Goal: Information Seeking & Learning: Learn about a topic

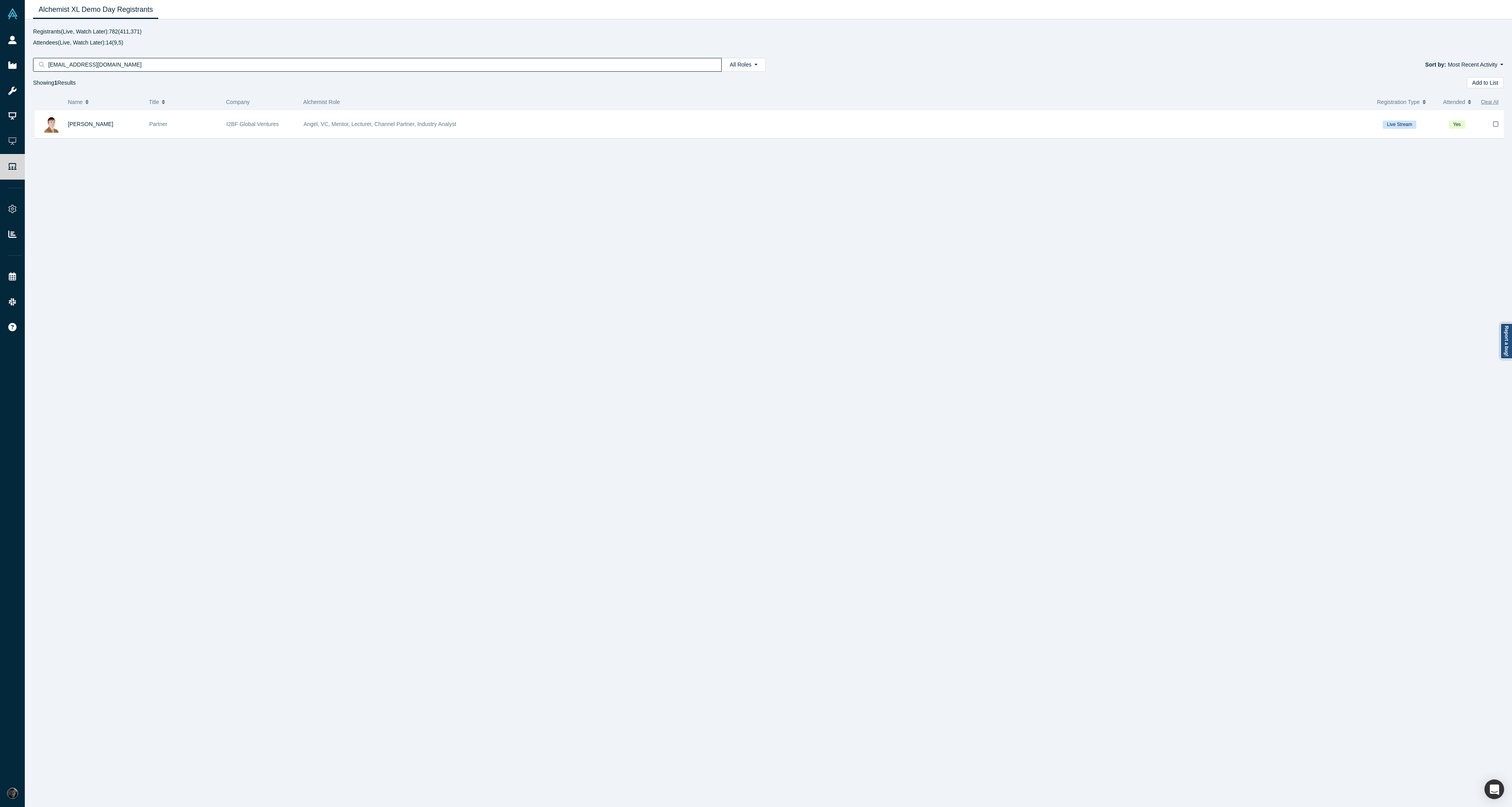
click at [211, 64] on input "korchevskiy@i2bf.com" at bounding box center [380, 64] width 666 height 10
paste input "vinod.joe@samsungnext"
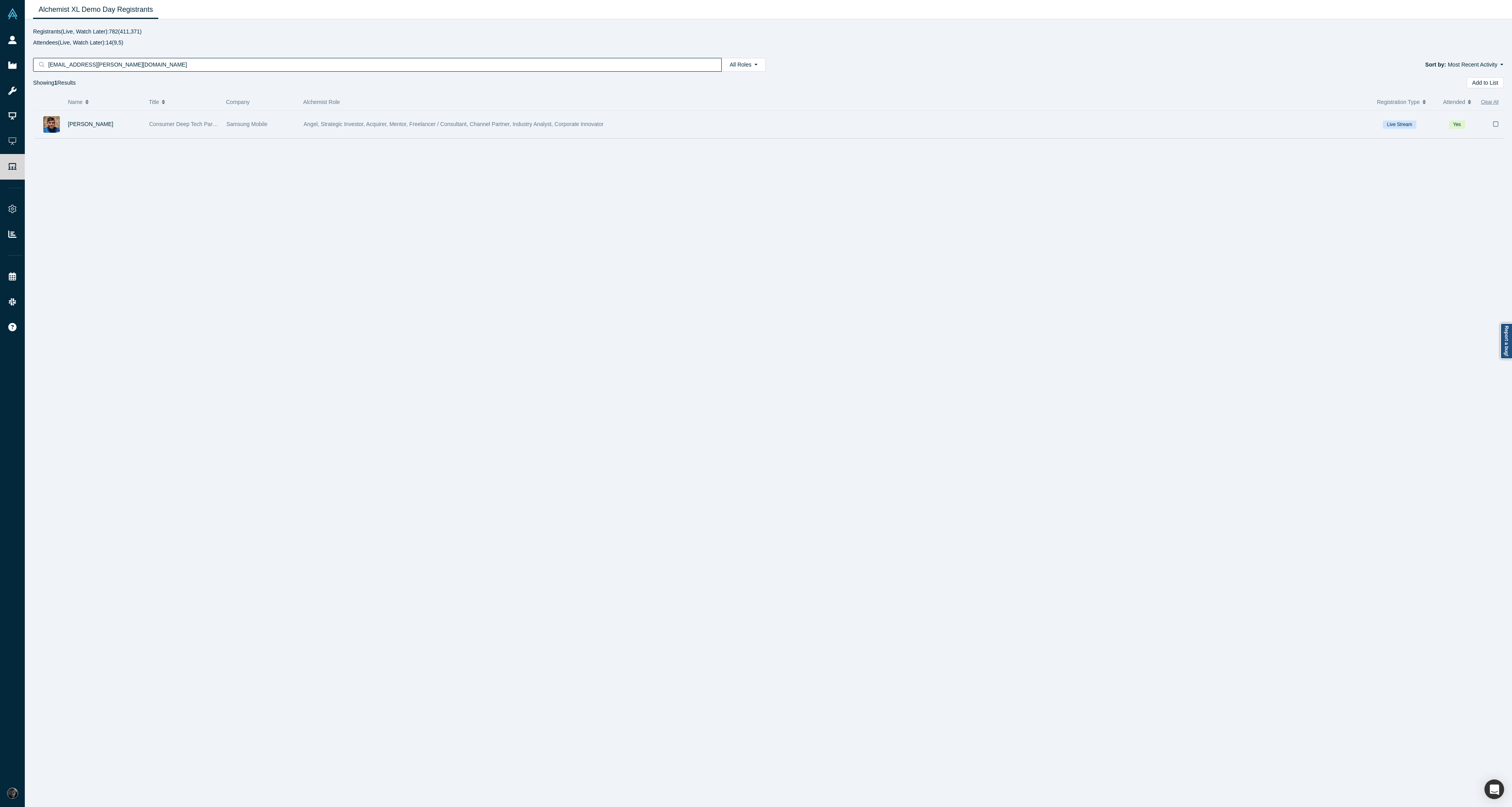
type input "vinod.joe@samsungnext.com"
click at [663, 120] on div "Angel, Strategic Investor, Acquirer, Mentor, Freelancer / Consultant, Channel P…" at bounding box center [839, 124] width 1071 height 27
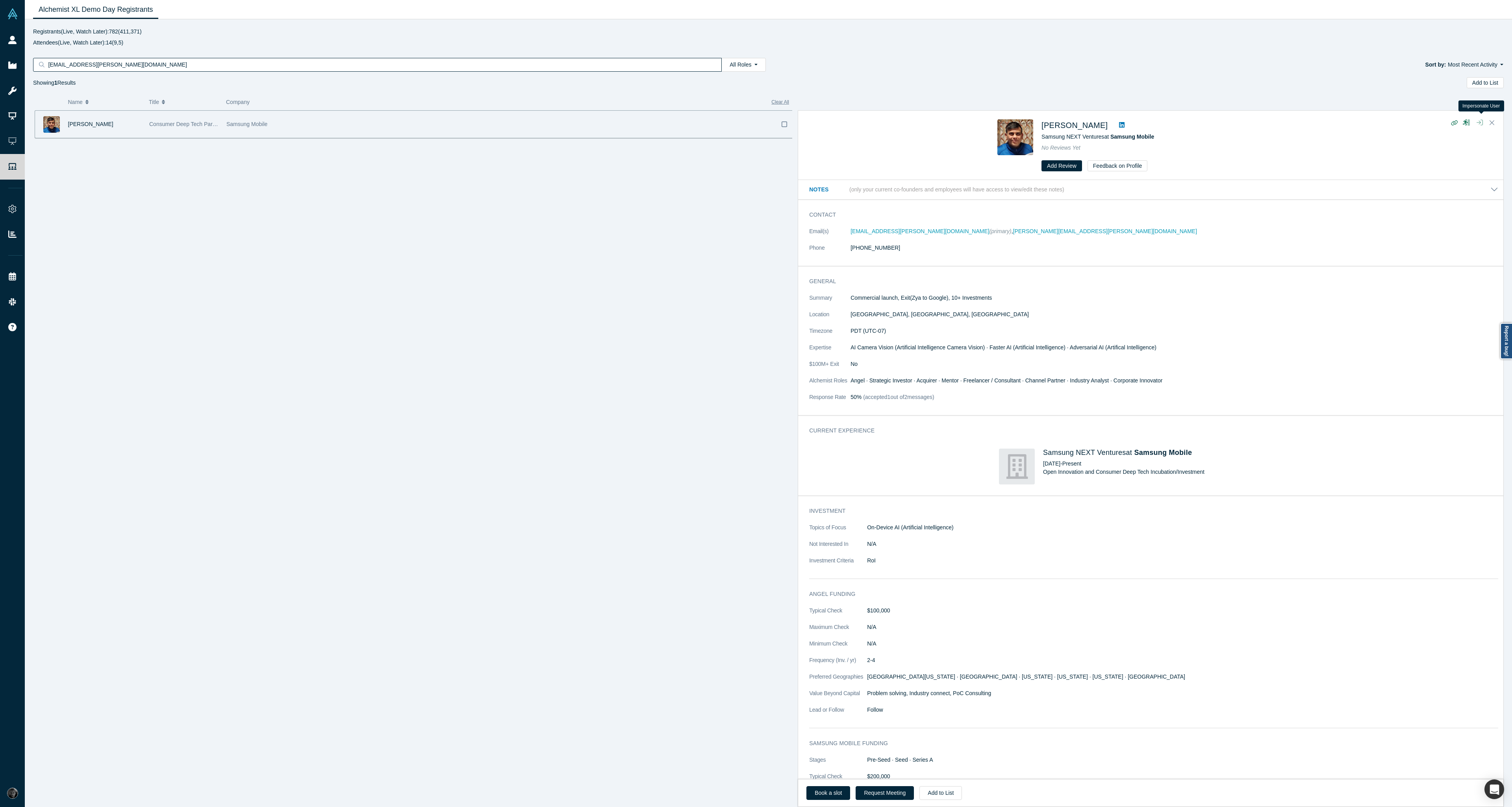
click at [1480, 121] on icon "button" at bounding box center [1480, 122] width 6 height 5
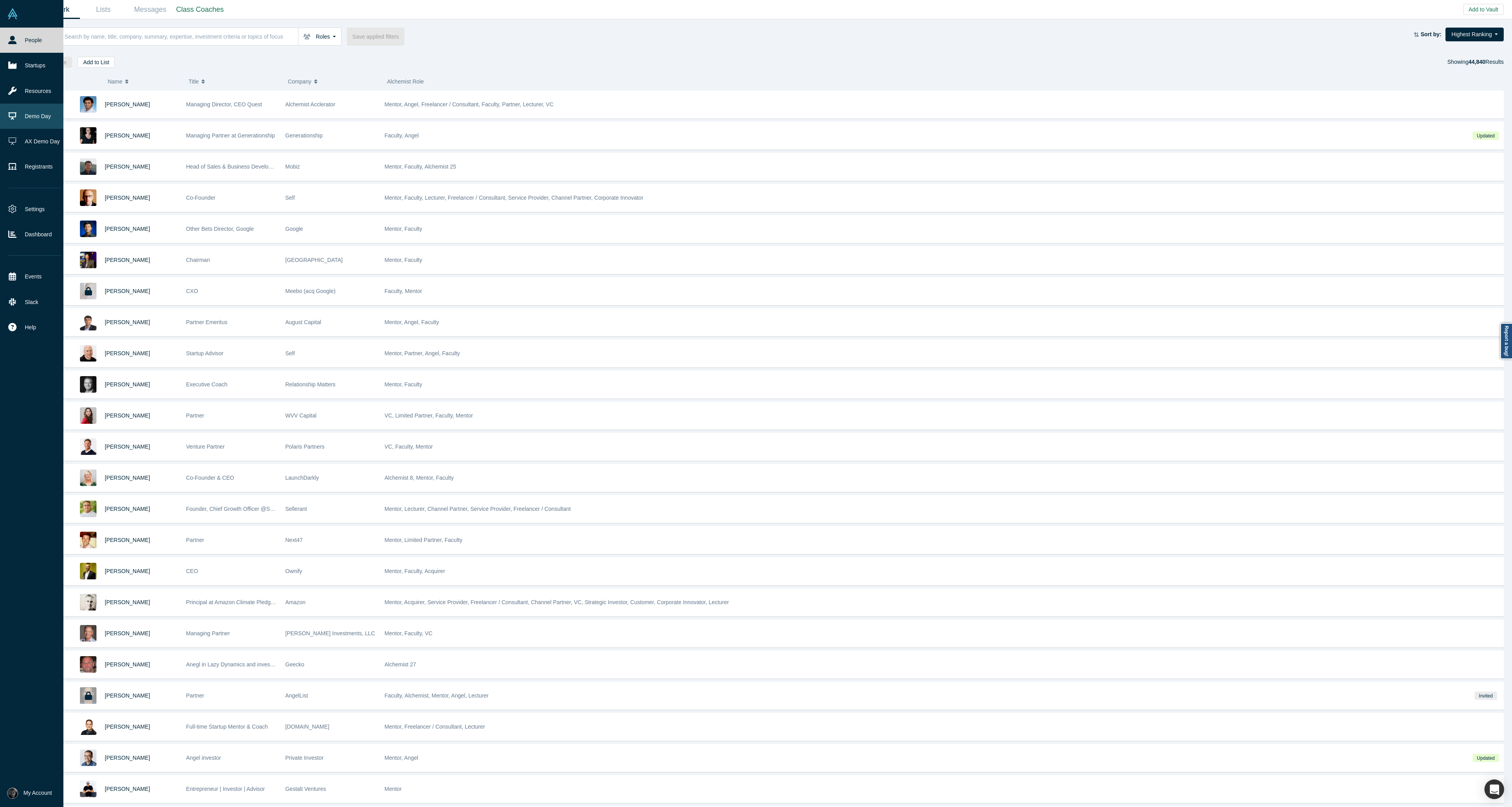
click at [25, 111] on link "Demo Day" at bounding box center [35, 116] width 69 height 25
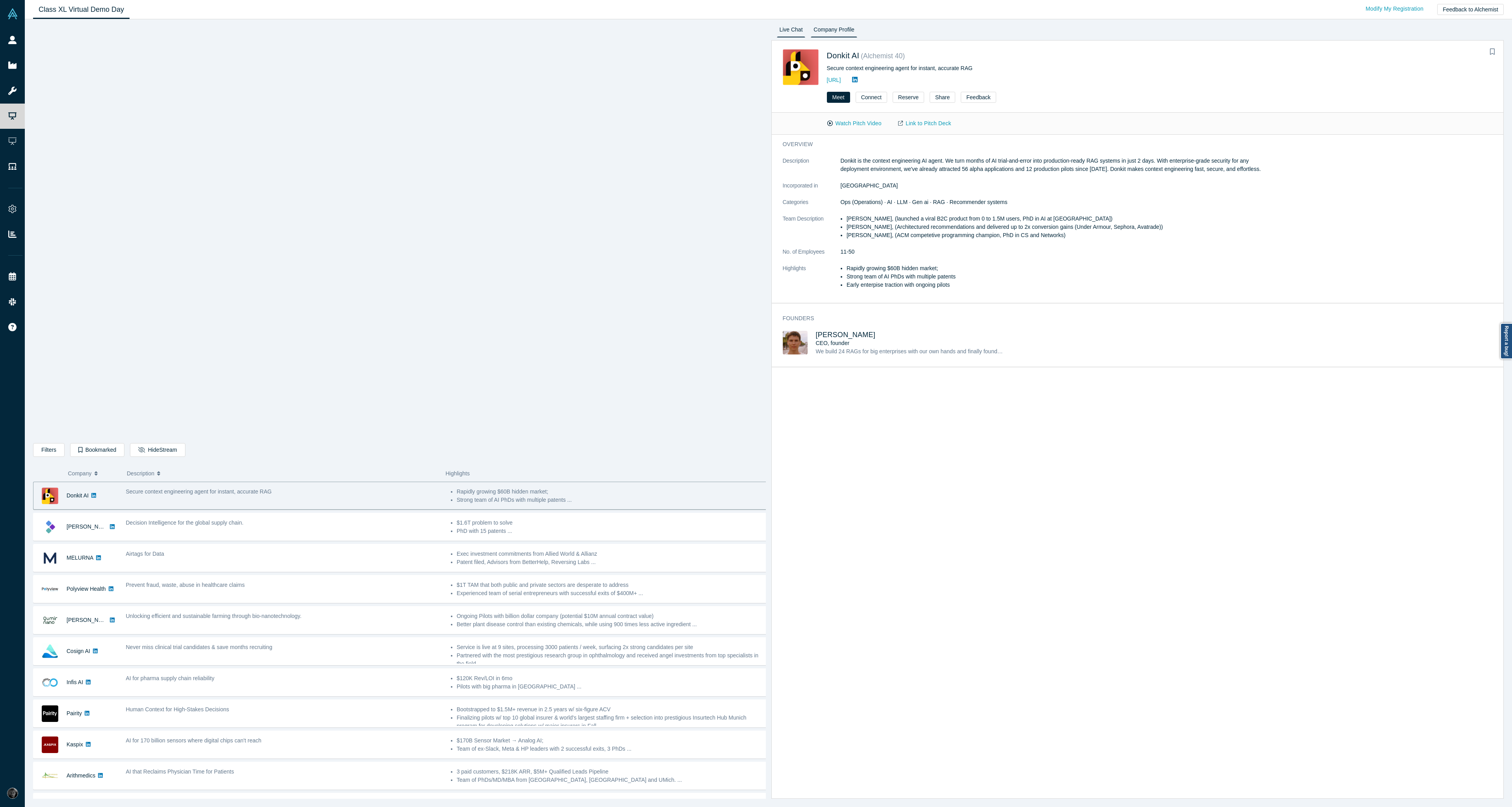
click at [792, 30] on link "Live Chat" at bounding box center [791, 31] width 29 height 12
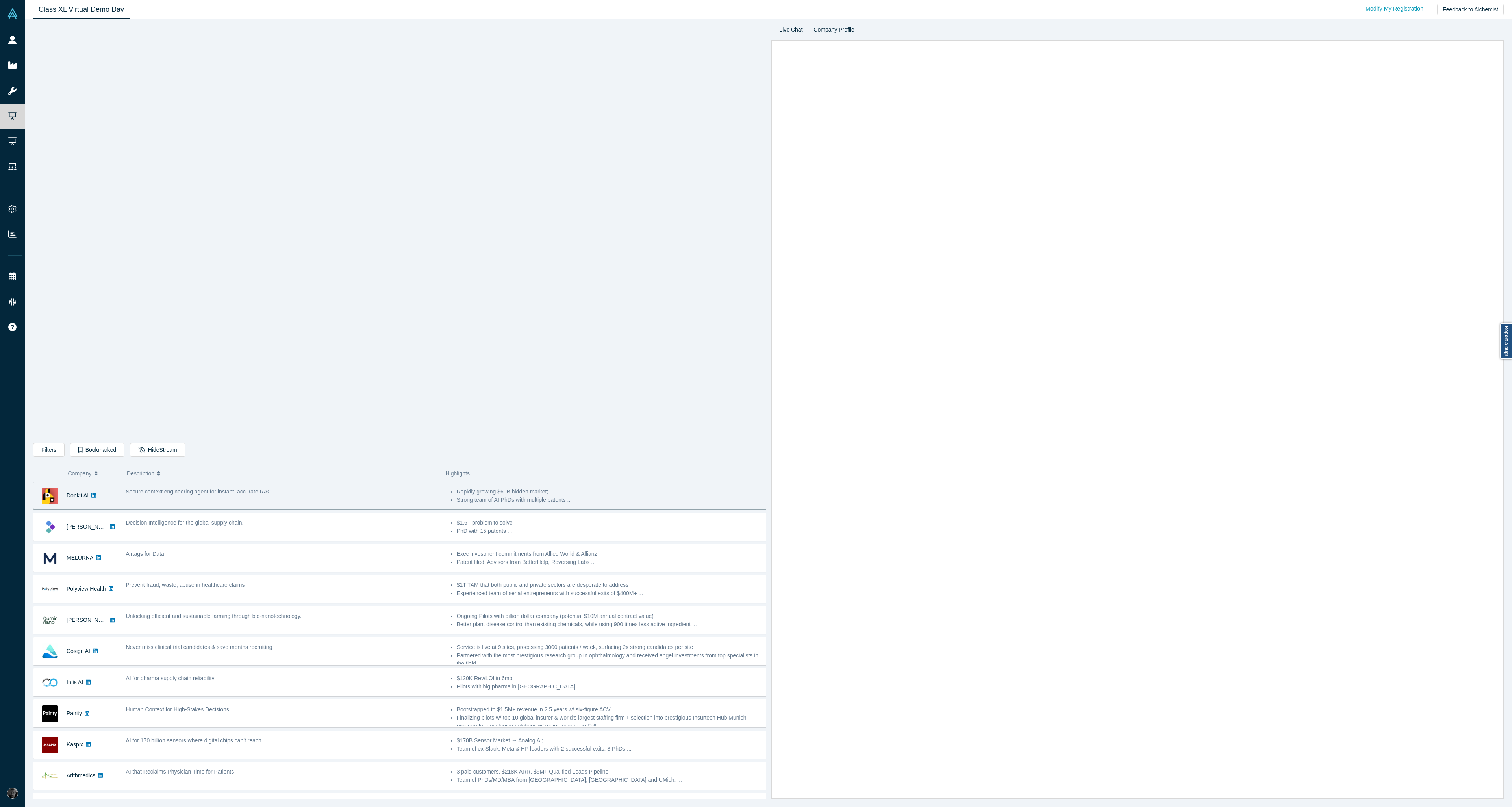
click at [815, 32] on link "Company Profile" at bounding box center [833, 31] width 46 height 12
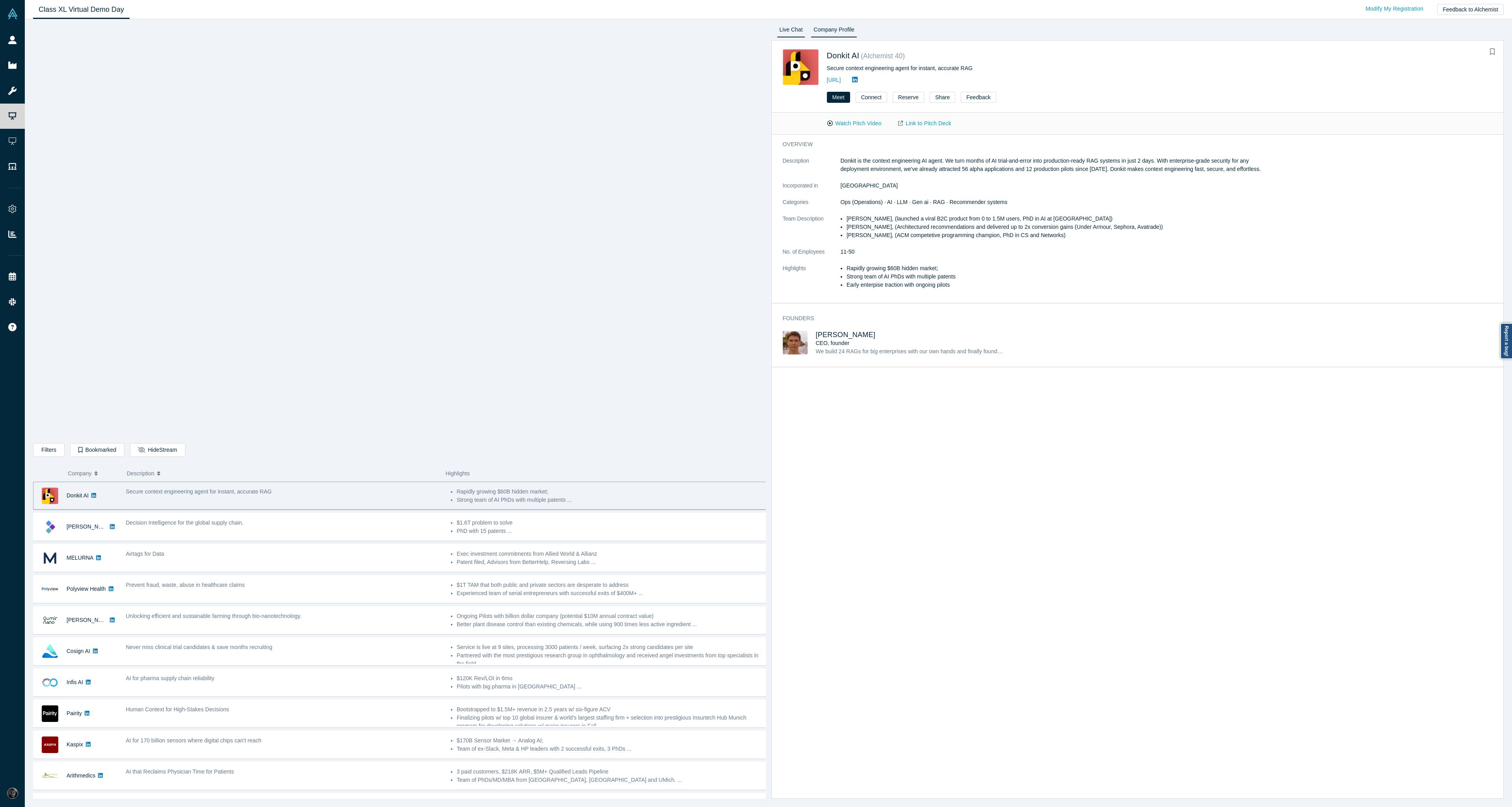
click at [797, 30] on link "Live Chat" at bounding box center [791, 31] width 29 height 12
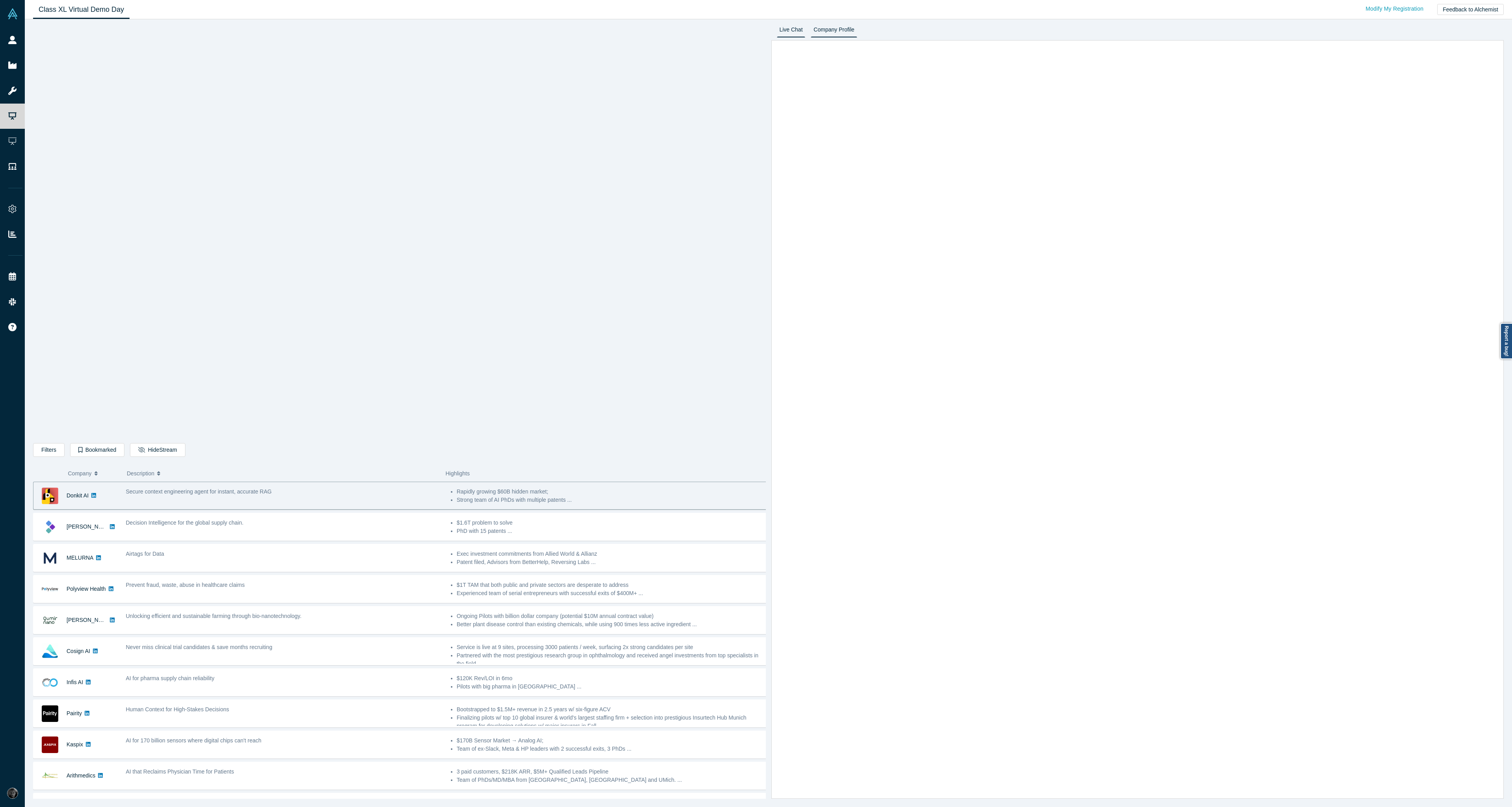
click at [828, 28] on link "Company Profile" at bounding box center [833, 31] width 46 height 12
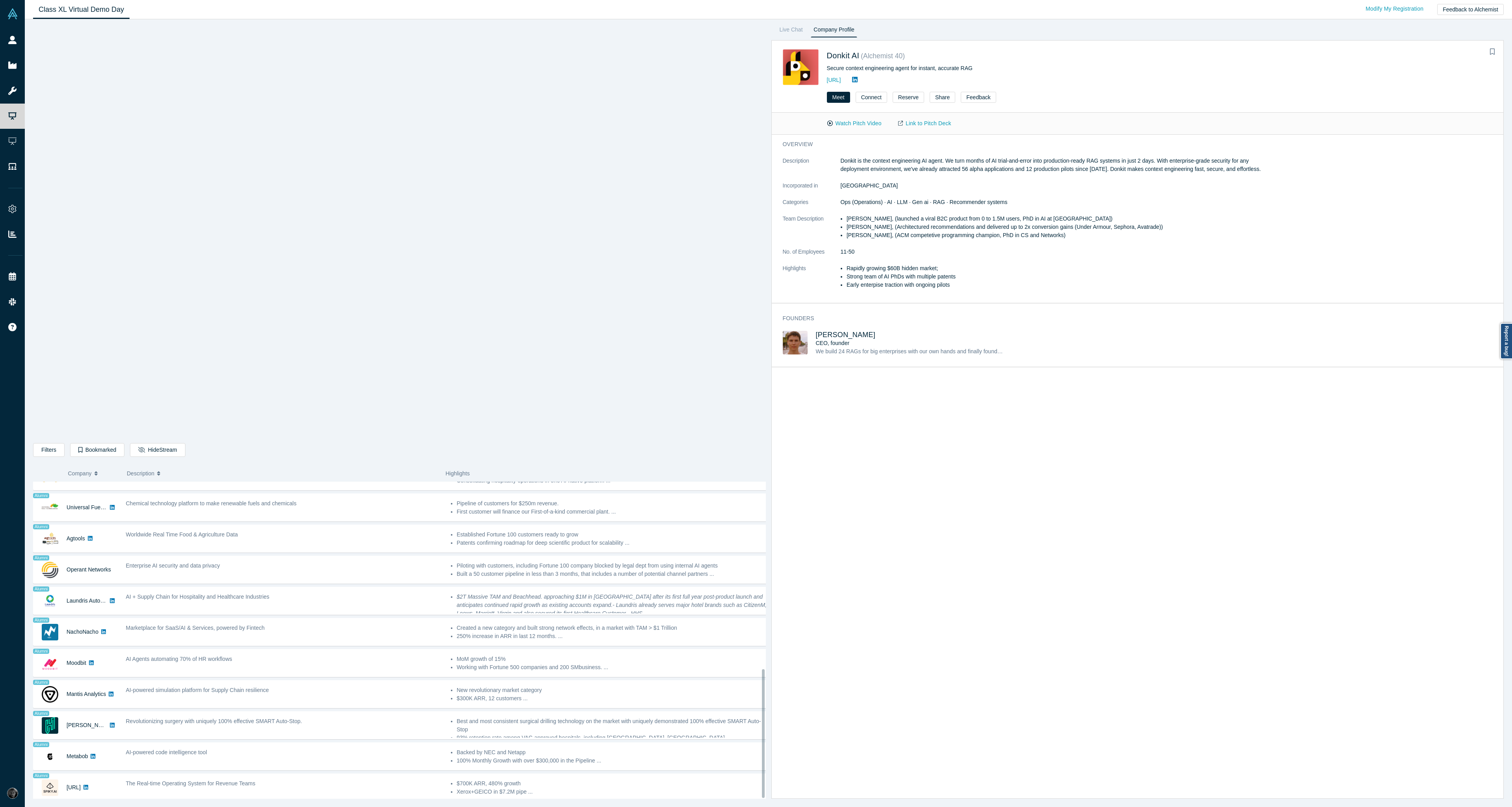
scroll to position [461, 0]
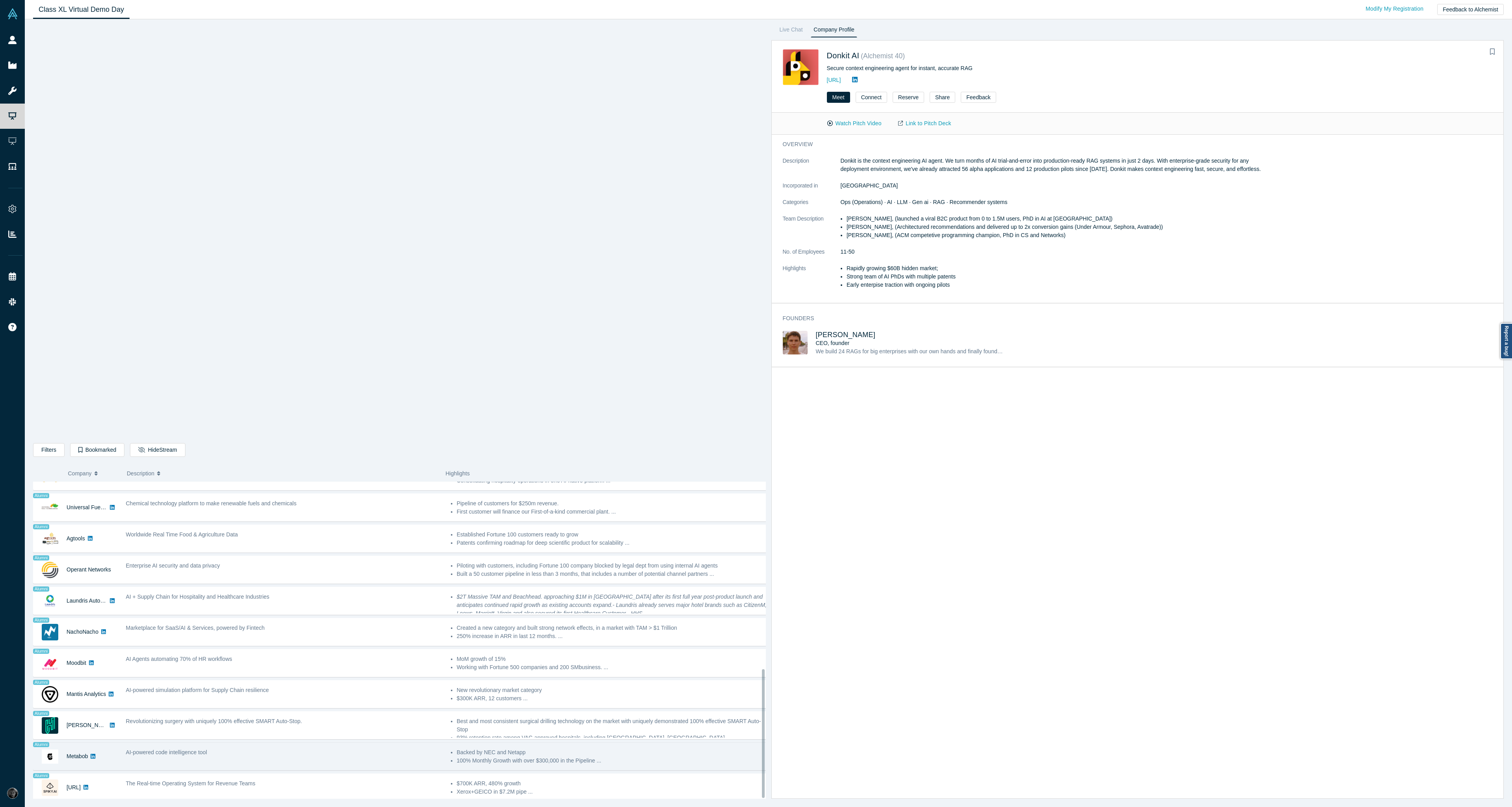
click at [241, 749] on div "AI-powered code intelligence tool" at bounding box center [284, 752] width 316 height 8
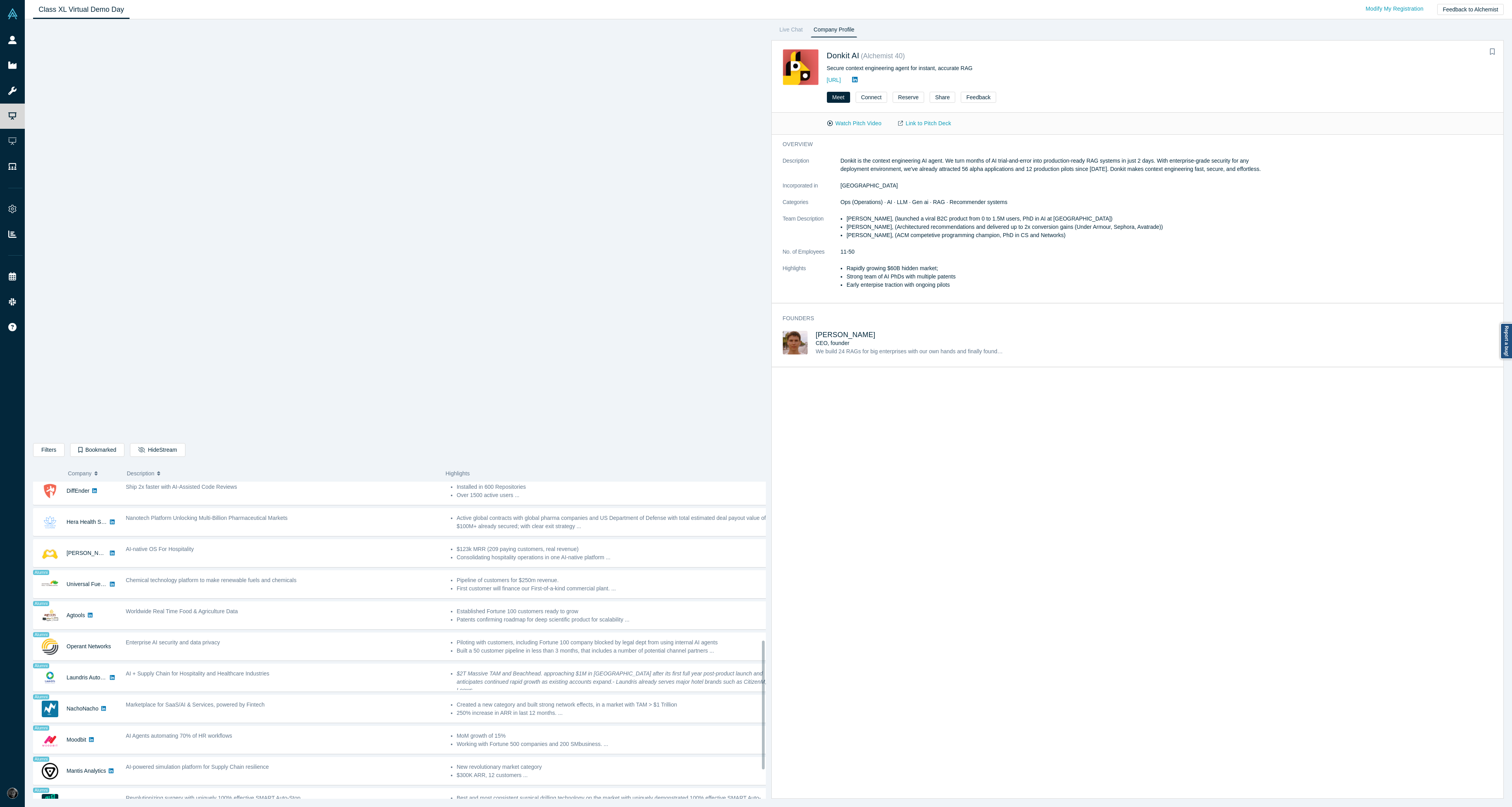
scroll to position [461, 0]
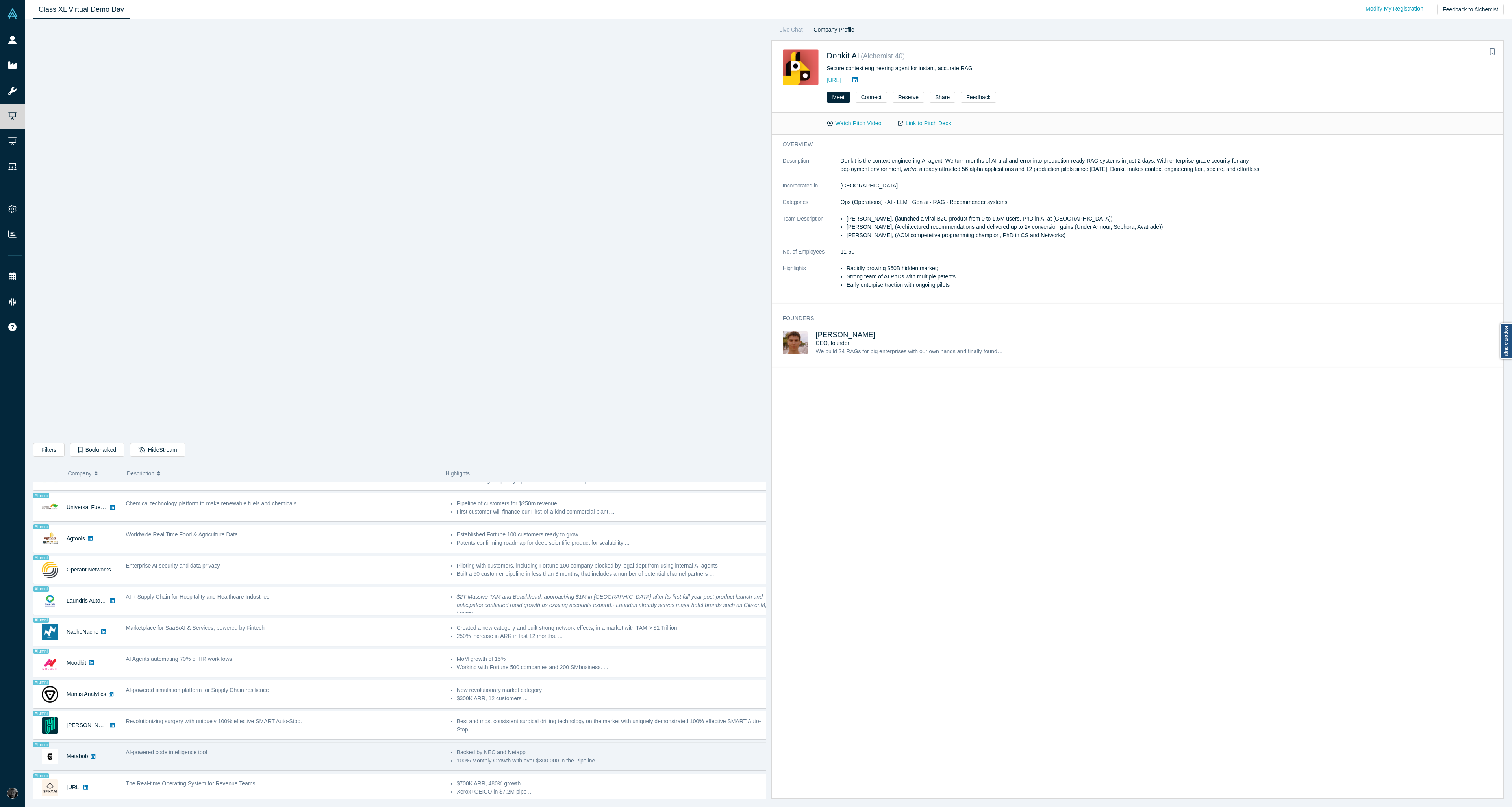
click at [305, 749] on div "AI-powered code intelligence tool" at bounding box center [284, 752] width 316 height 8
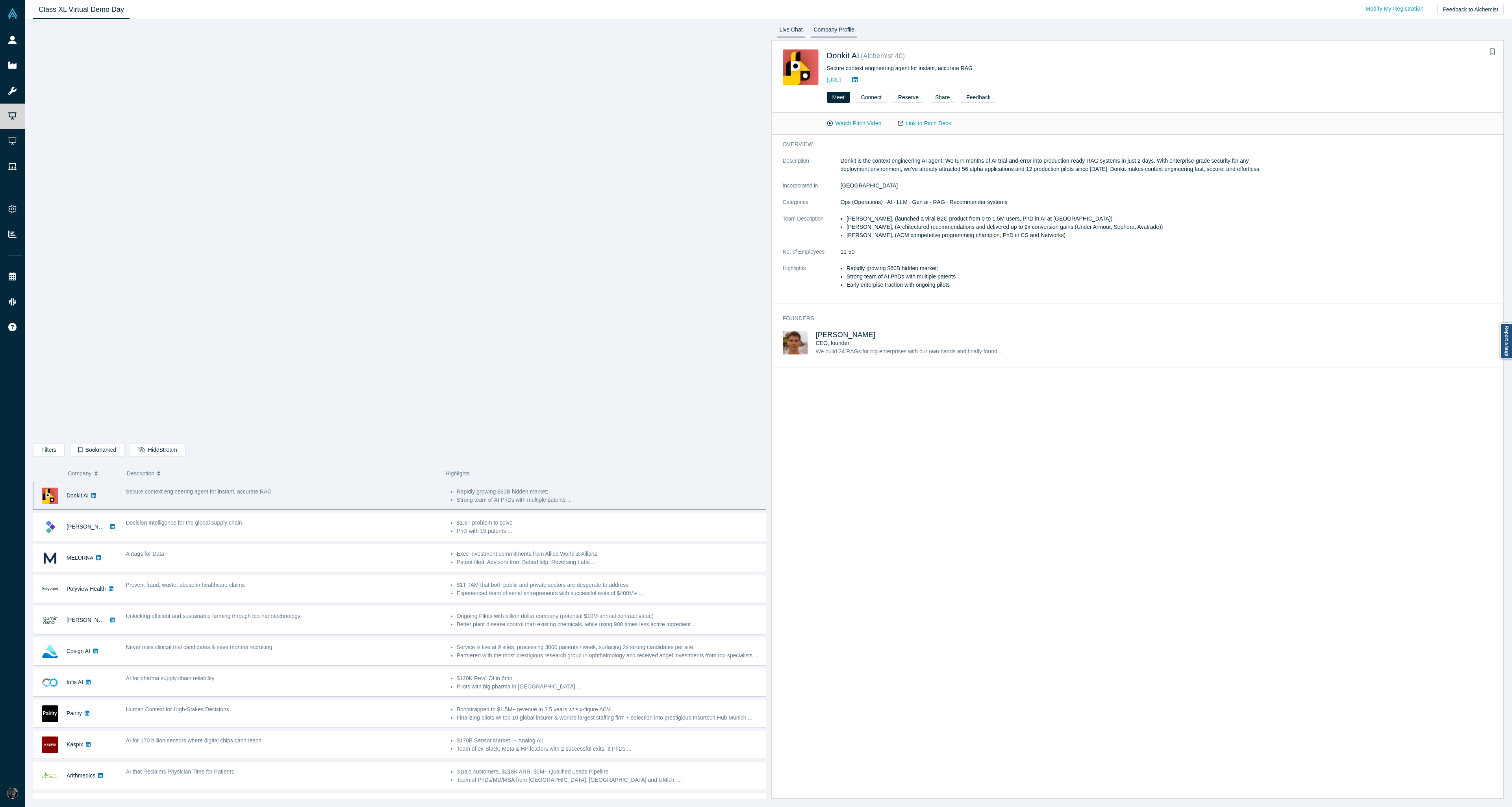
click at [795, 31] on link "Live Chat" at bounding box center [791, 31] width 29 height 12
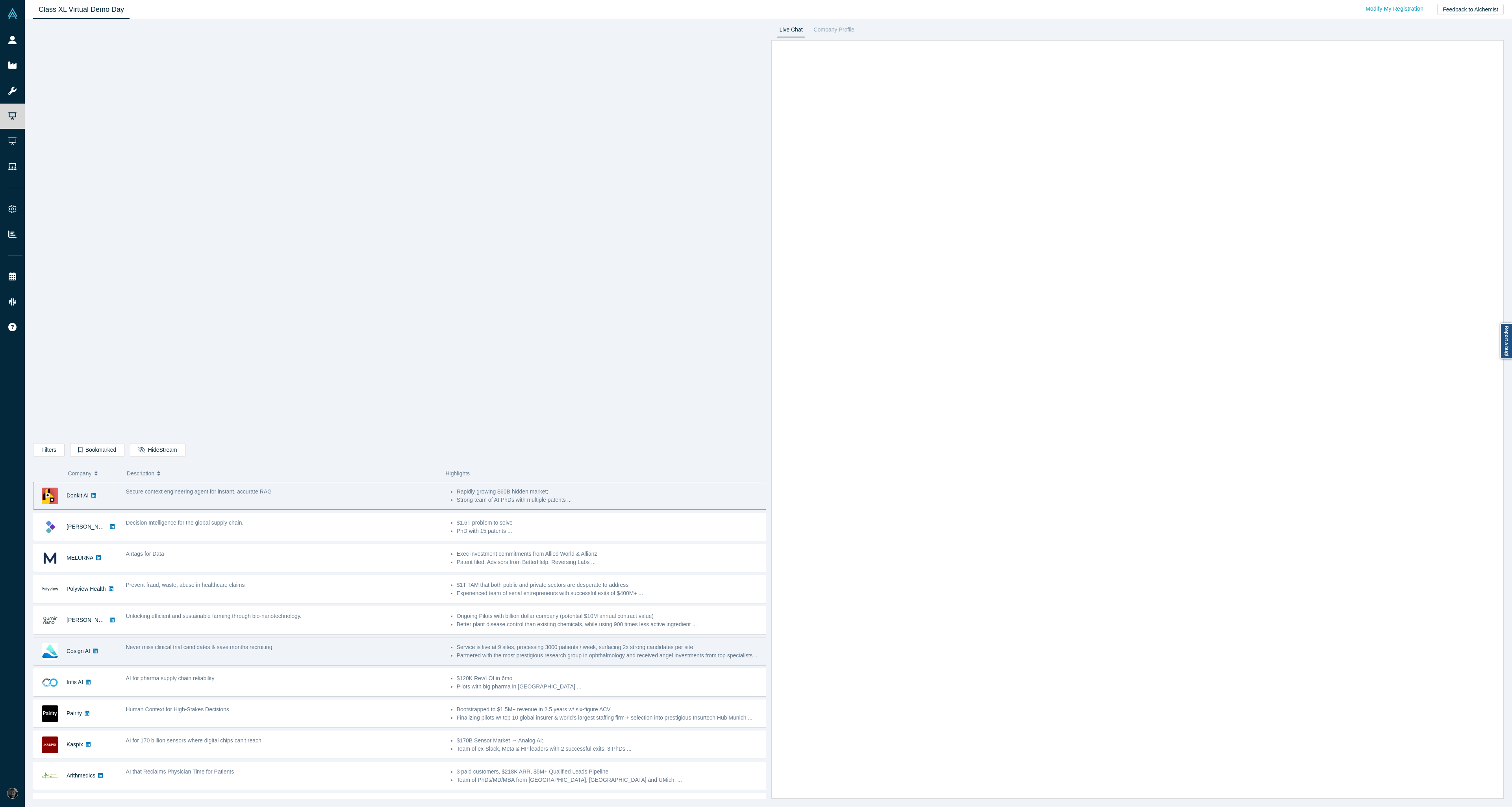
click at [205, 641] on div "Never miss clinical trial candidates & save months recruiting" at bounding box center [284, 651] width 325 height 25
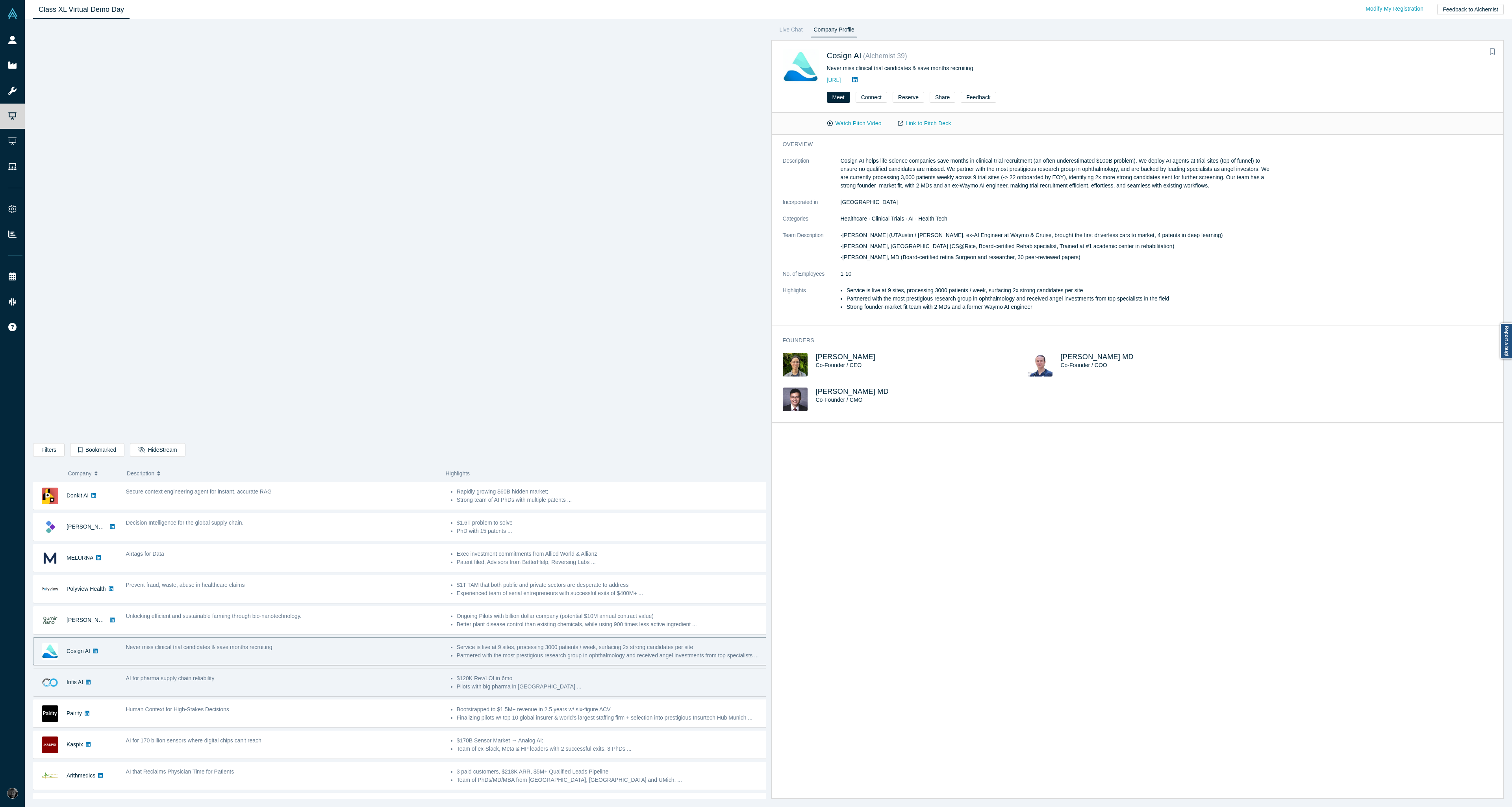
click at [350, 693] on div "AI for pharma supply chain reliability" at bounding box center [284, 682] width 325 height 25
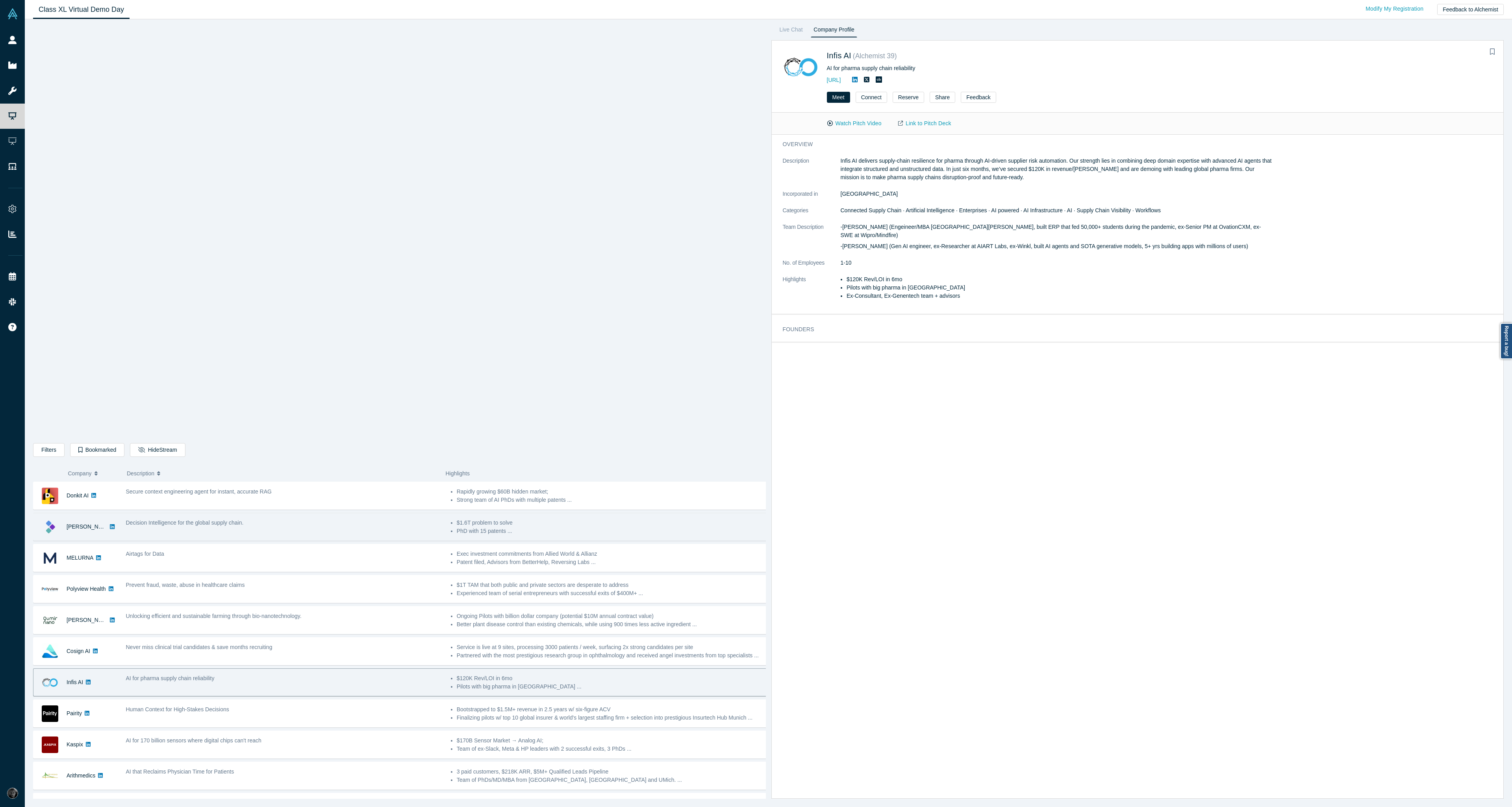
click at [357, 716] on div "Human Context for High-Stakes Decisions" at bounding box center [284, 713] width 325 height 25
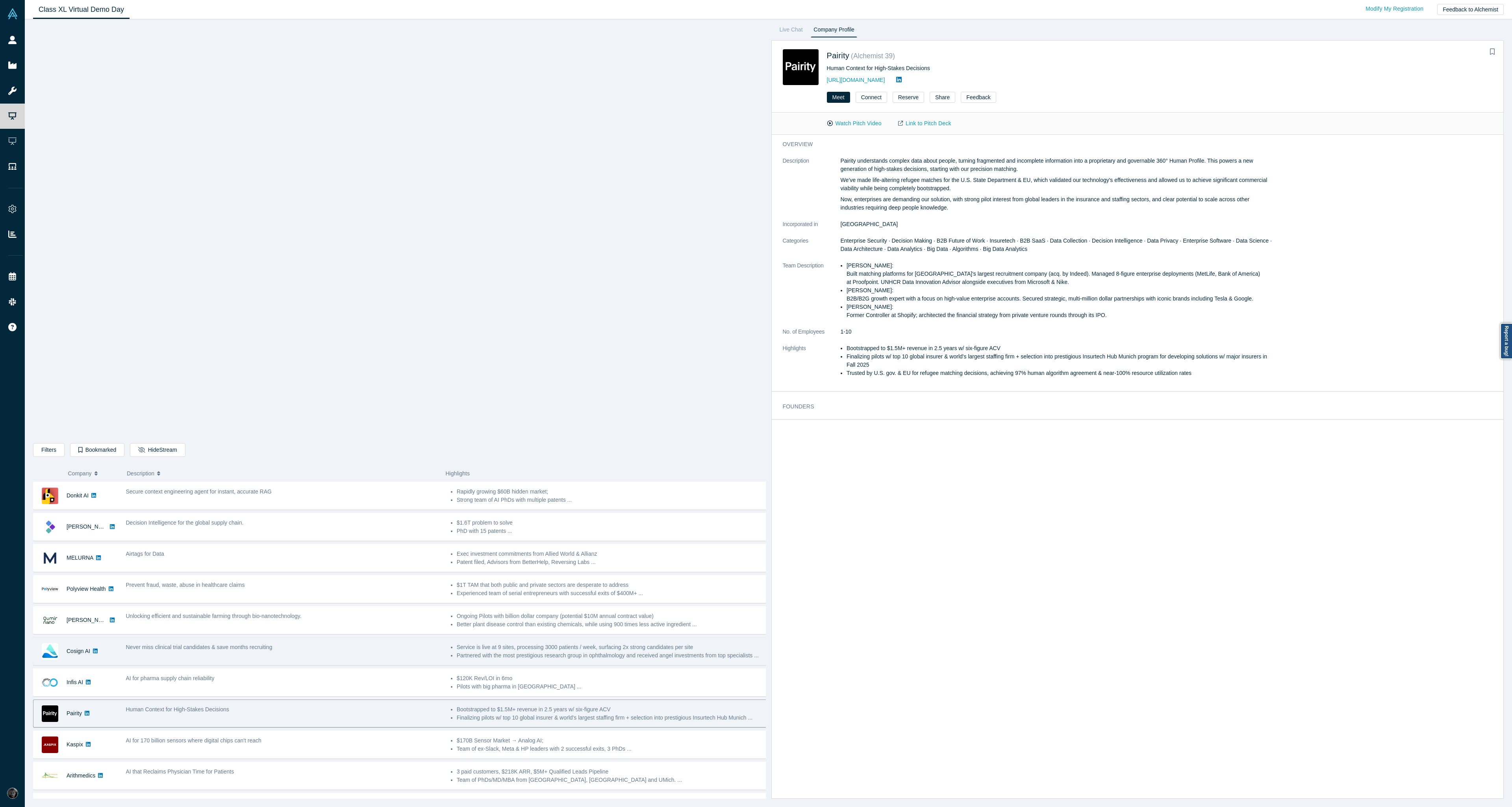
click at [306, 537] on div "Decision Intelligence for the global supply chain." at bounding box center [284, 526] width 325 height 25
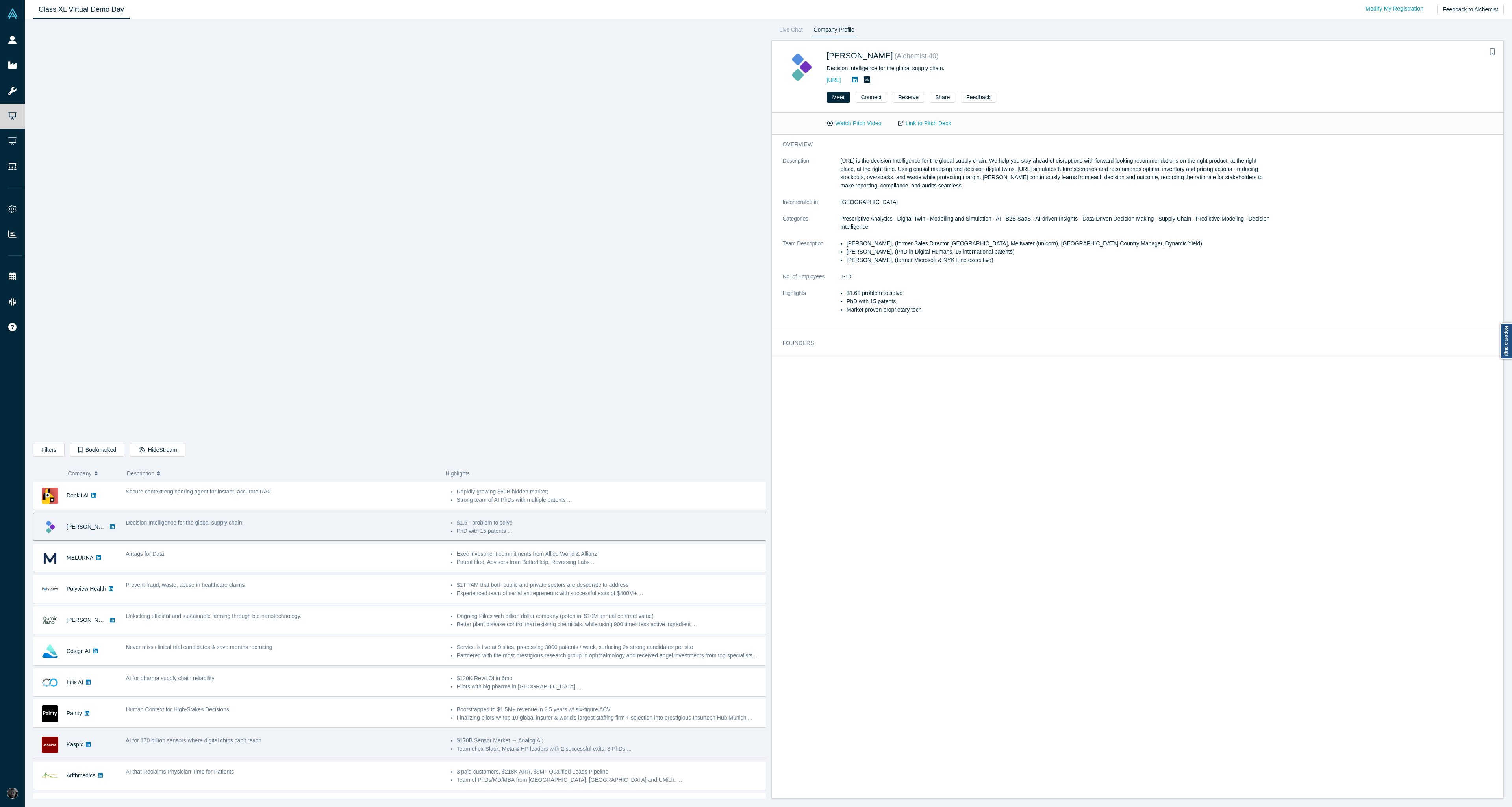
click at [291, 747] on div "AI for 170 billion sensors where digital chips can't reach" at bounding box center [284, 744] width 325 height 25
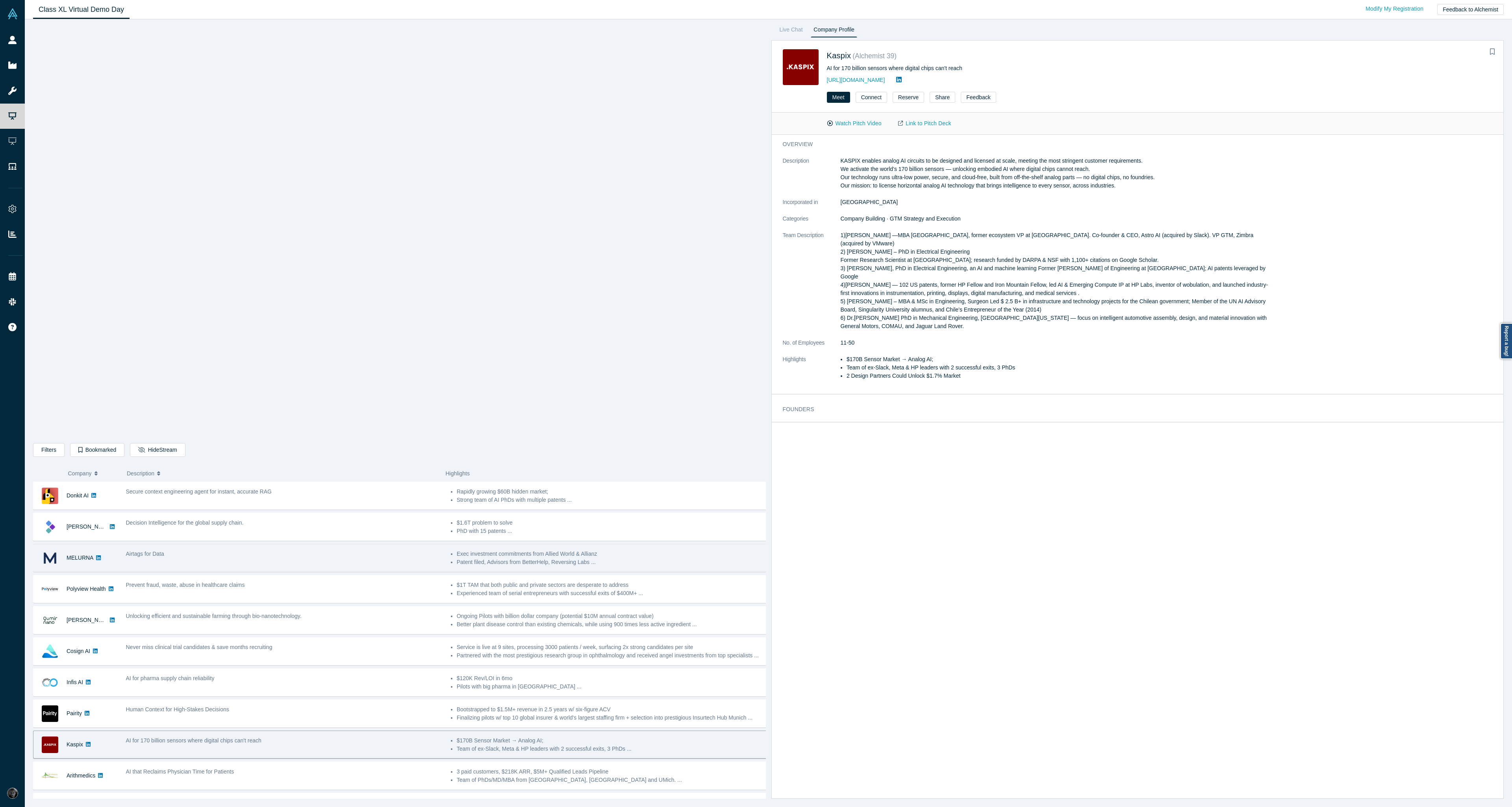
click at [238, 565] on div "Airtags for Data" at bounding box center [284, 558] width 325 height 25
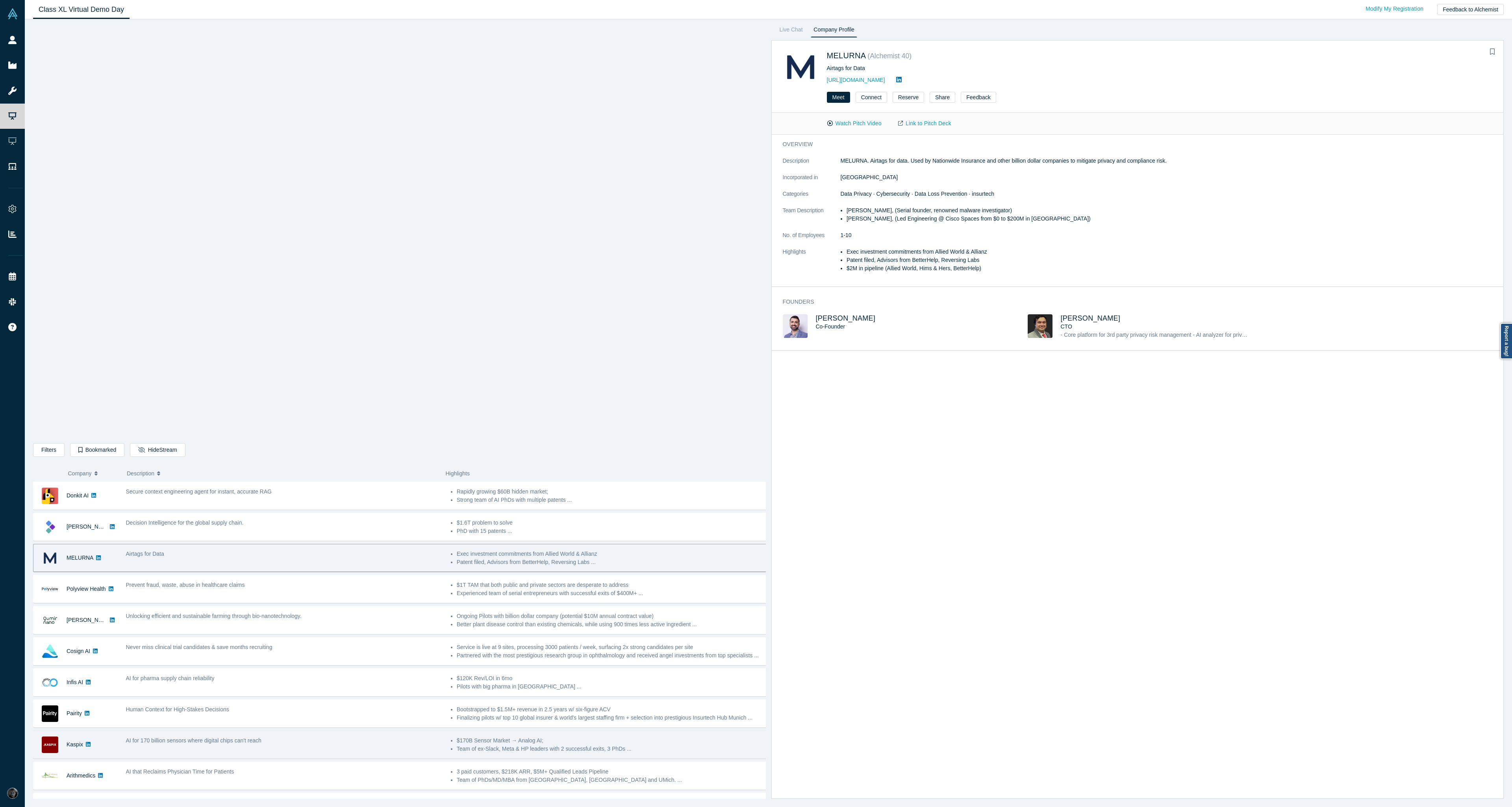
click at [359, 742] on div "AI for 170 billion sensors where digital chips can't reach" at bounding box center [284, 740] width 316 height 8
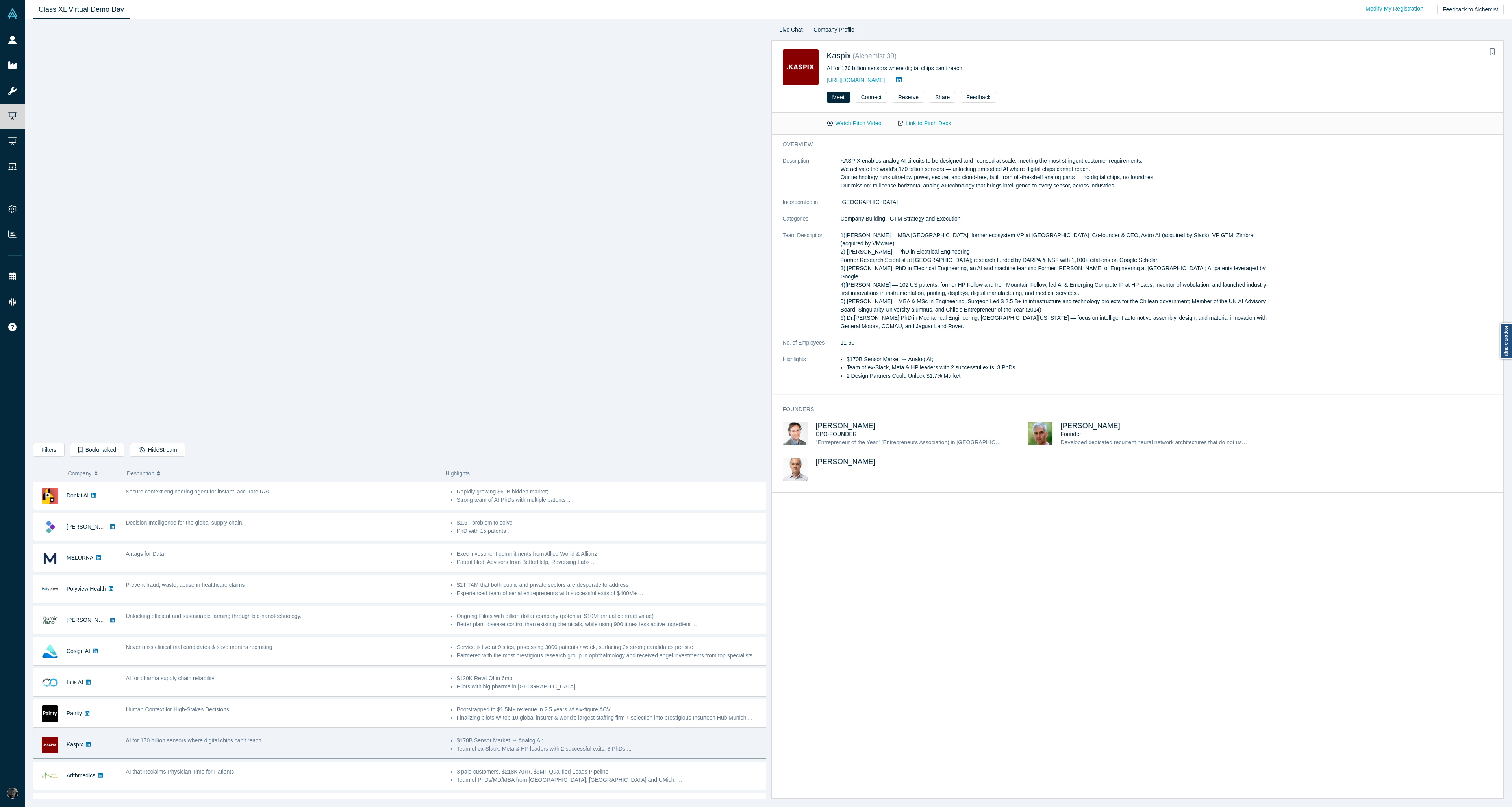
click at [796, 31] on link "Live Chat" at bounding box center [791, 31] width 29 height 12
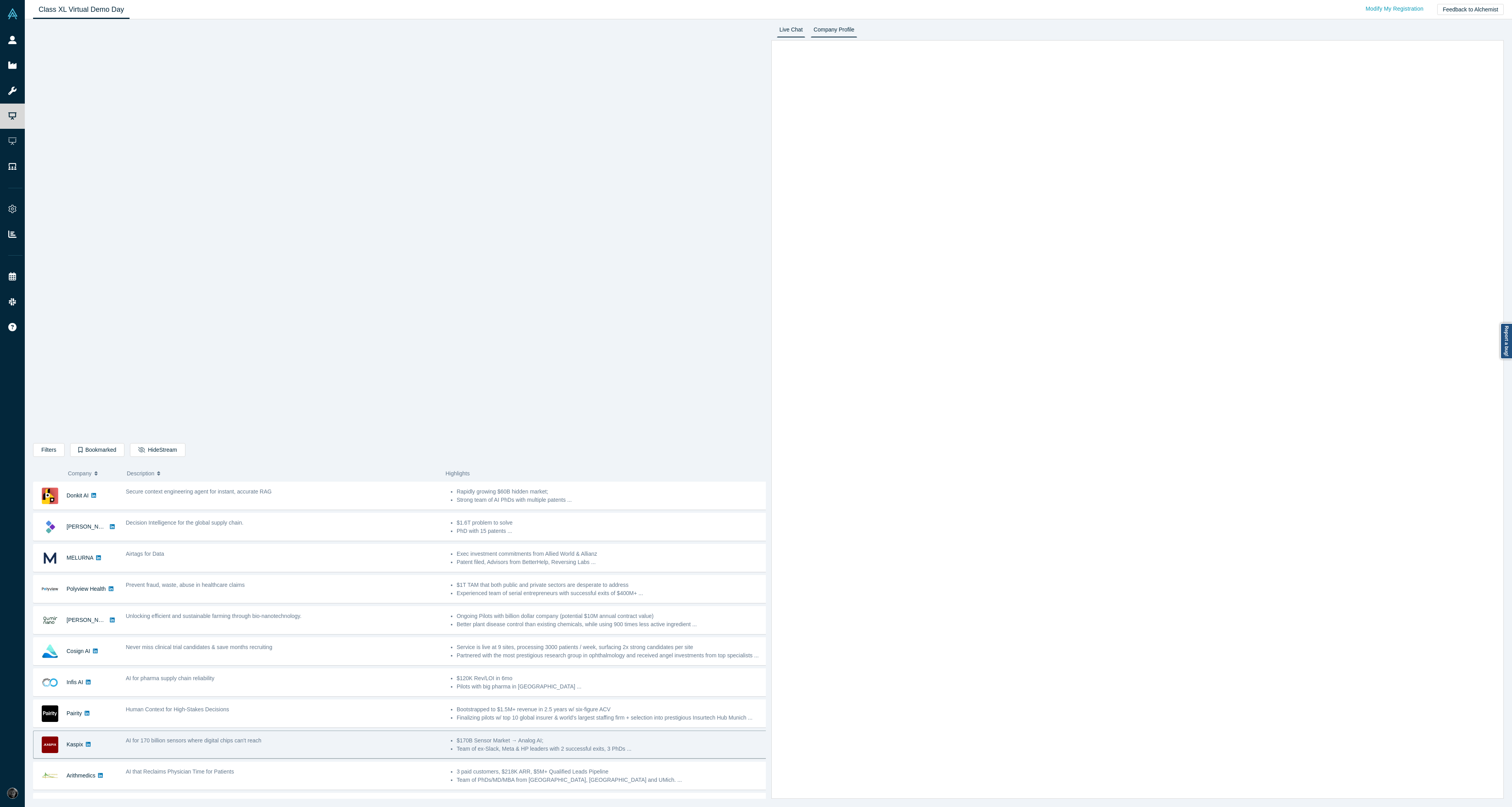
click at [837, 28] on link "Company Profile" at bounding box center [833, 31] width 46 height 12
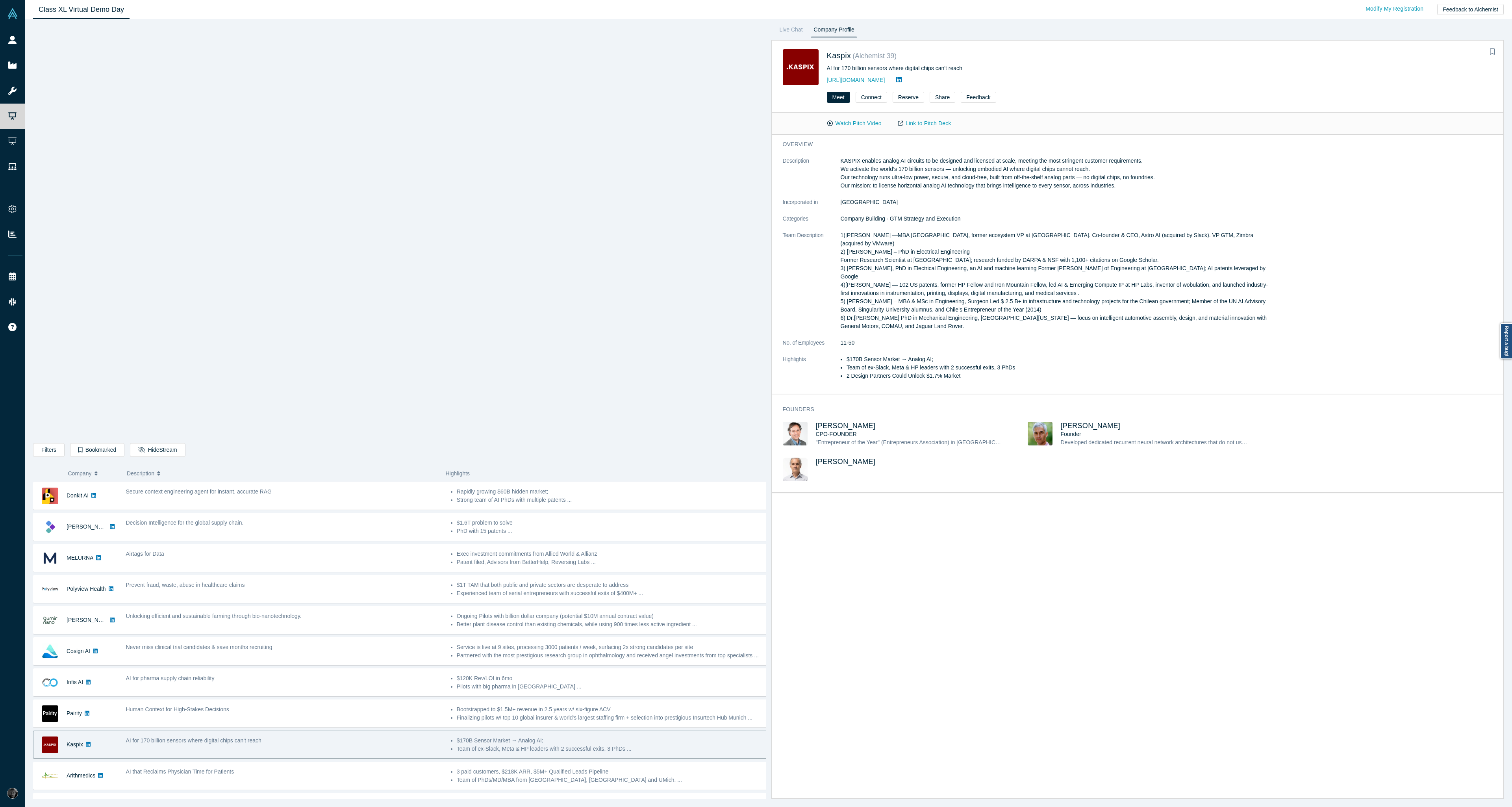
click at [785, 19] on div "Filters AI Artificial Intelligence AI (Artificial Intelligence) B2B SaaS Data A…" at bounding box center [768, 413] width 1487 height 788
click at [784, 28] on link "Live Chat" at bounding box center [791, 31] width 29 height 12
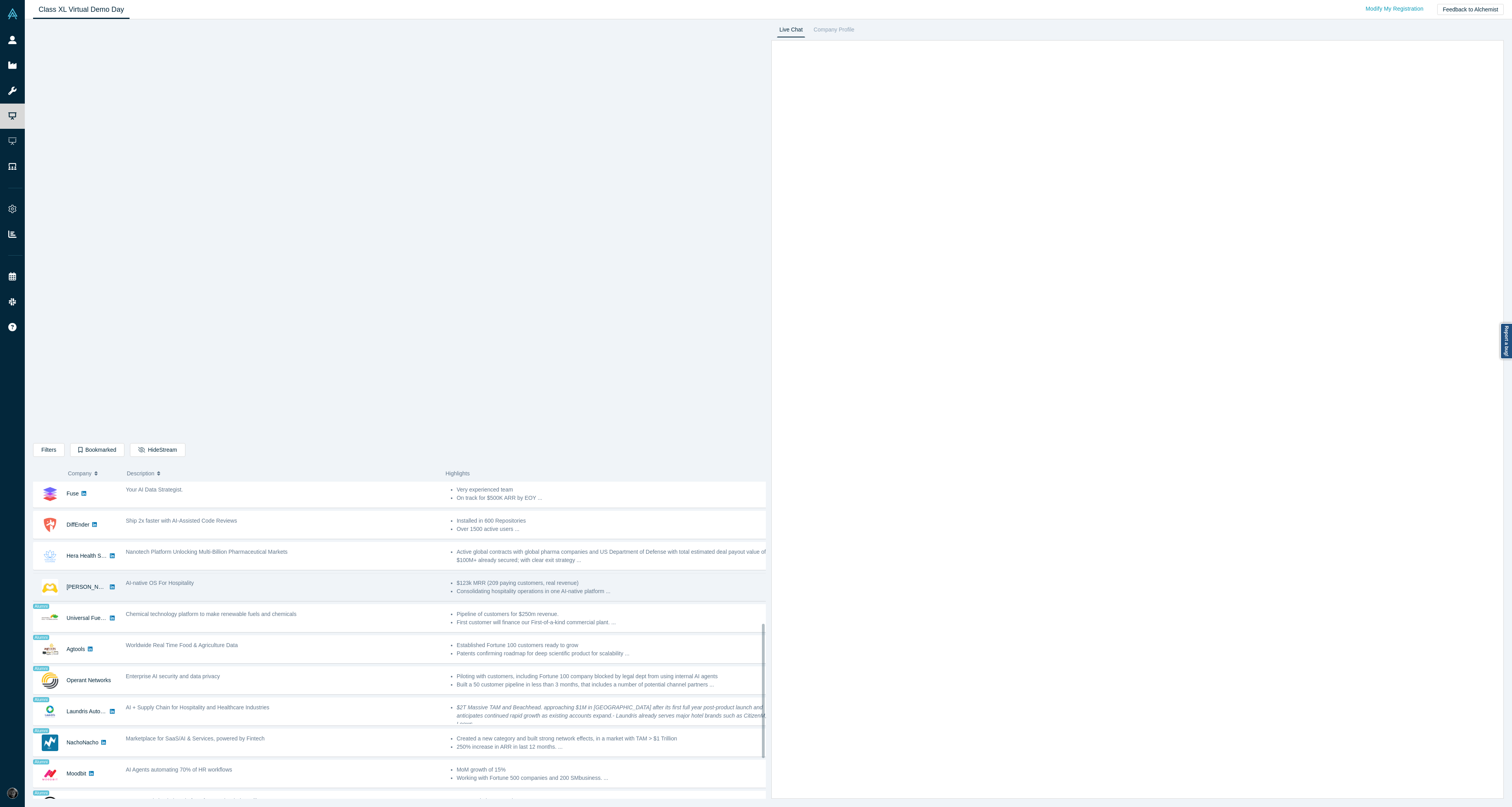
scroll to position [335, 0]
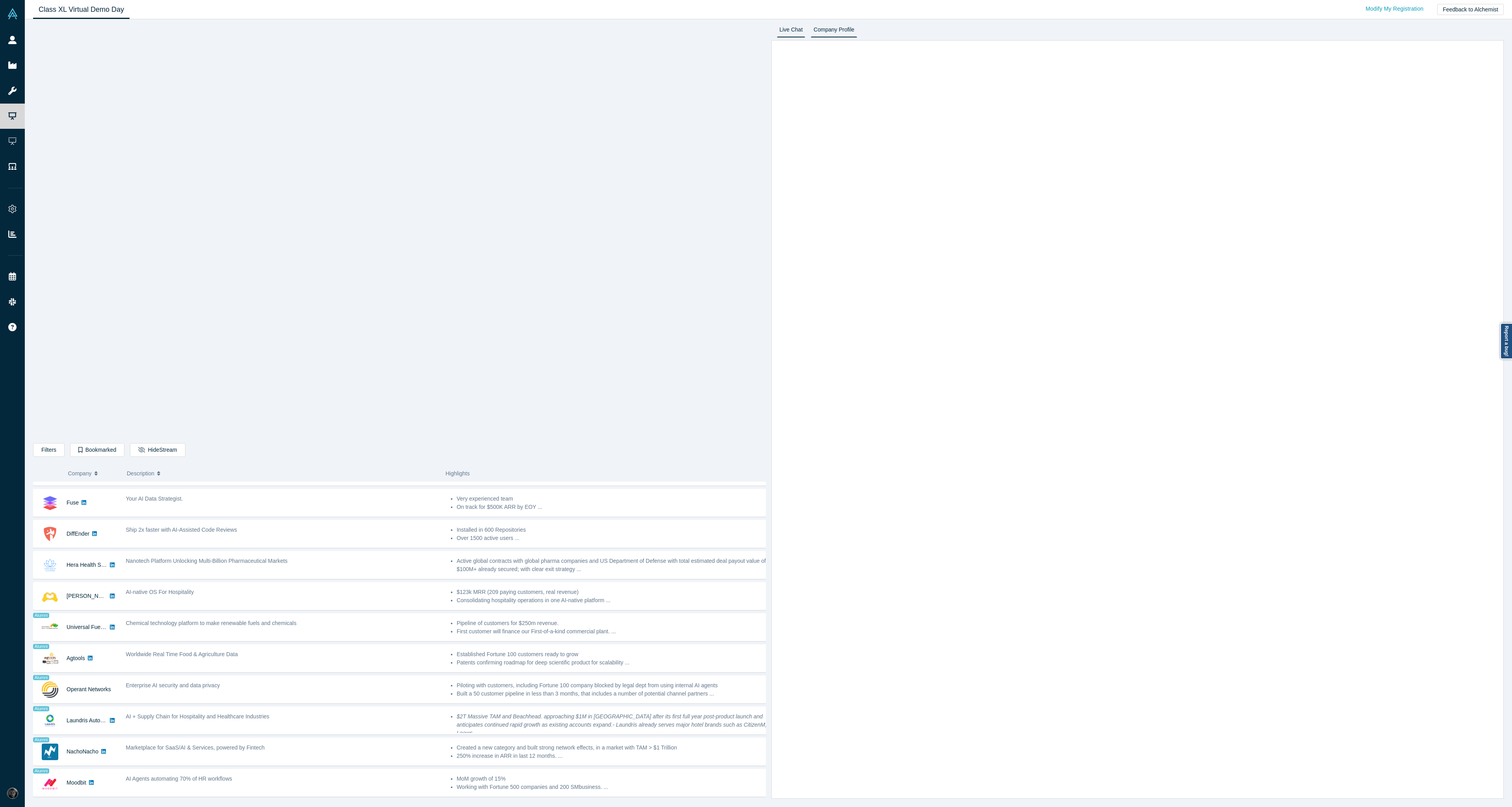
click at [829, 26] on link "Company Profile" at bounding box center [833, 31] width 46 height 12
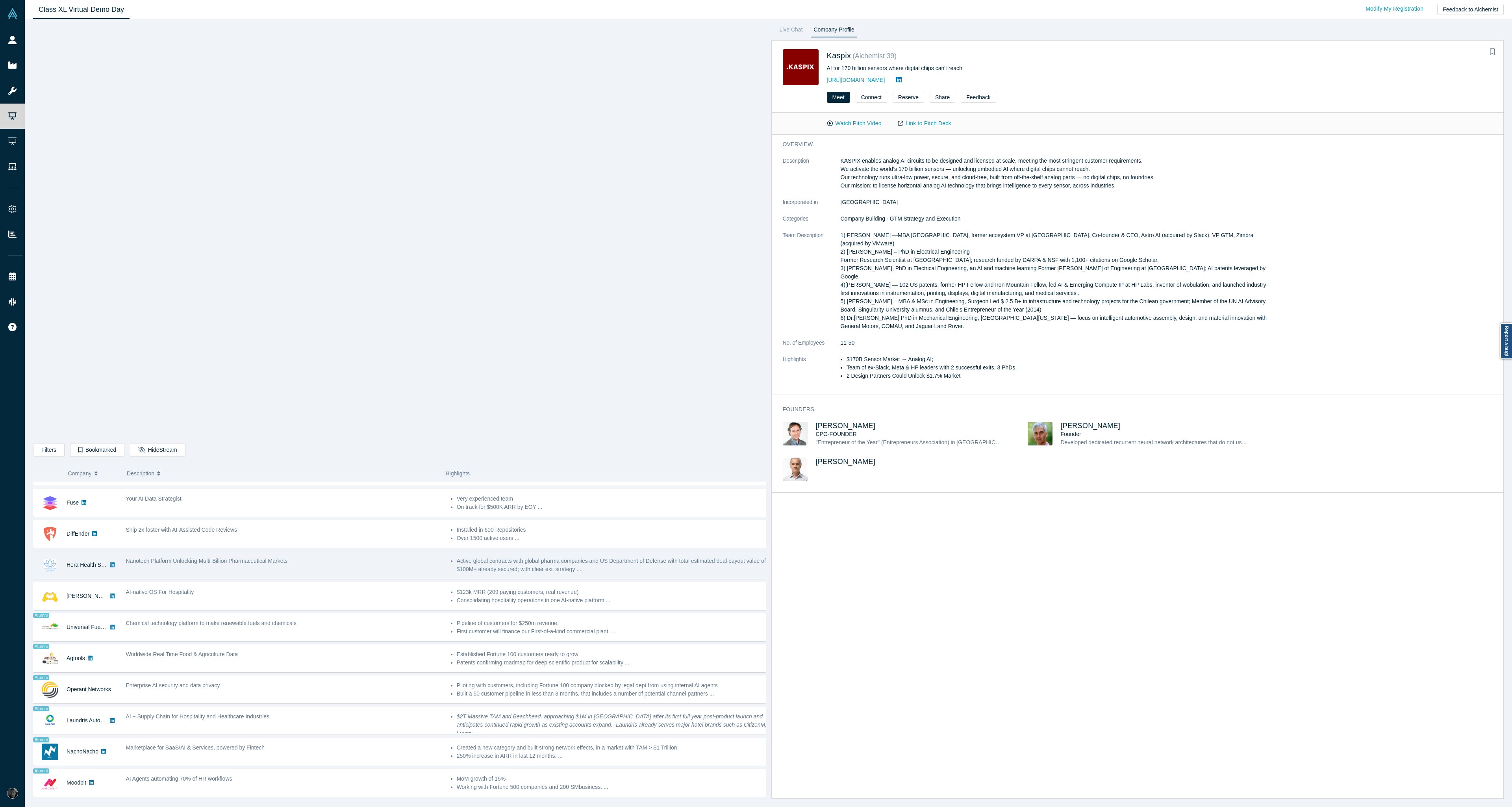
click at [266, 570] on div "Nanotech Platform Unlocking Multi-Billion Pharmaceutical Markets" at bounding box center [284, 565] width 325 height 25
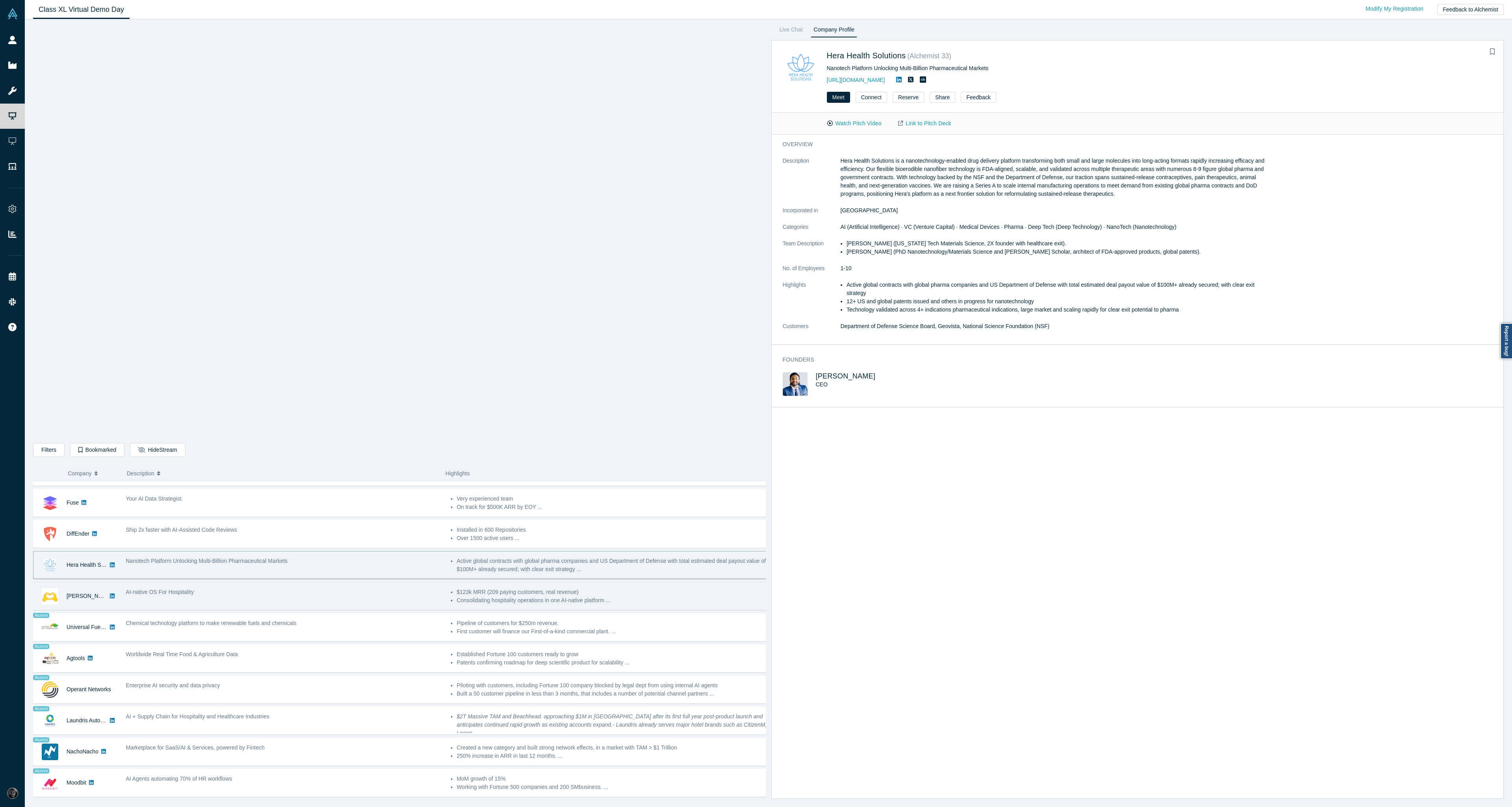
click at [249, 593] on div "AI-native OS For Hospitality" at bounding box center [284, 592] width 316 height 8
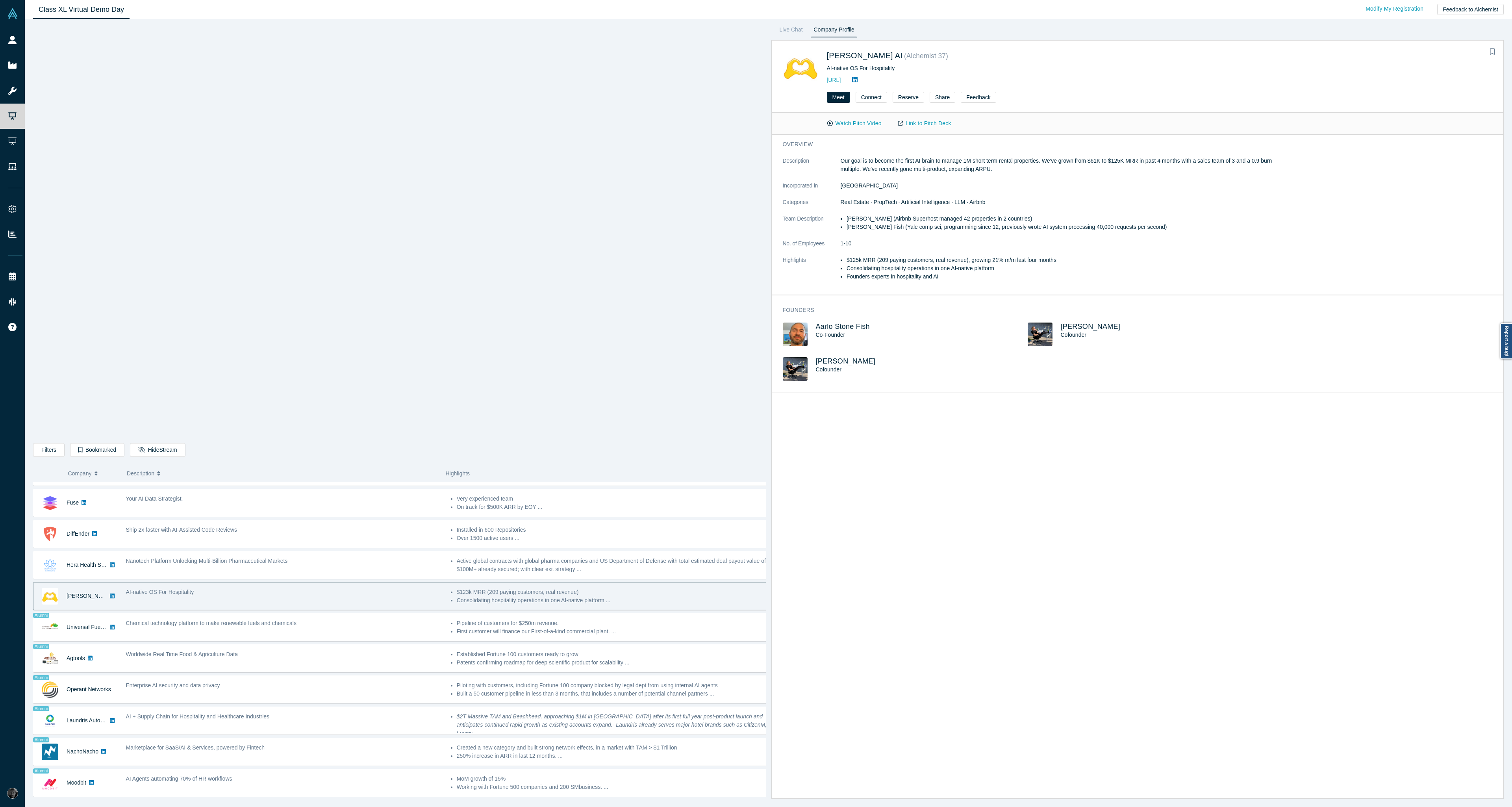
click at [910, 562] on div "overview Description Our goal is to become the first AI brain to manage 1M shor…" at bounding box center [1140, 469] width 738 height 669
click at [296, 633] on div "Chemical technology platform to make renewable fuels and chemicals" at bounding box center [284, 627] width 325 height 25
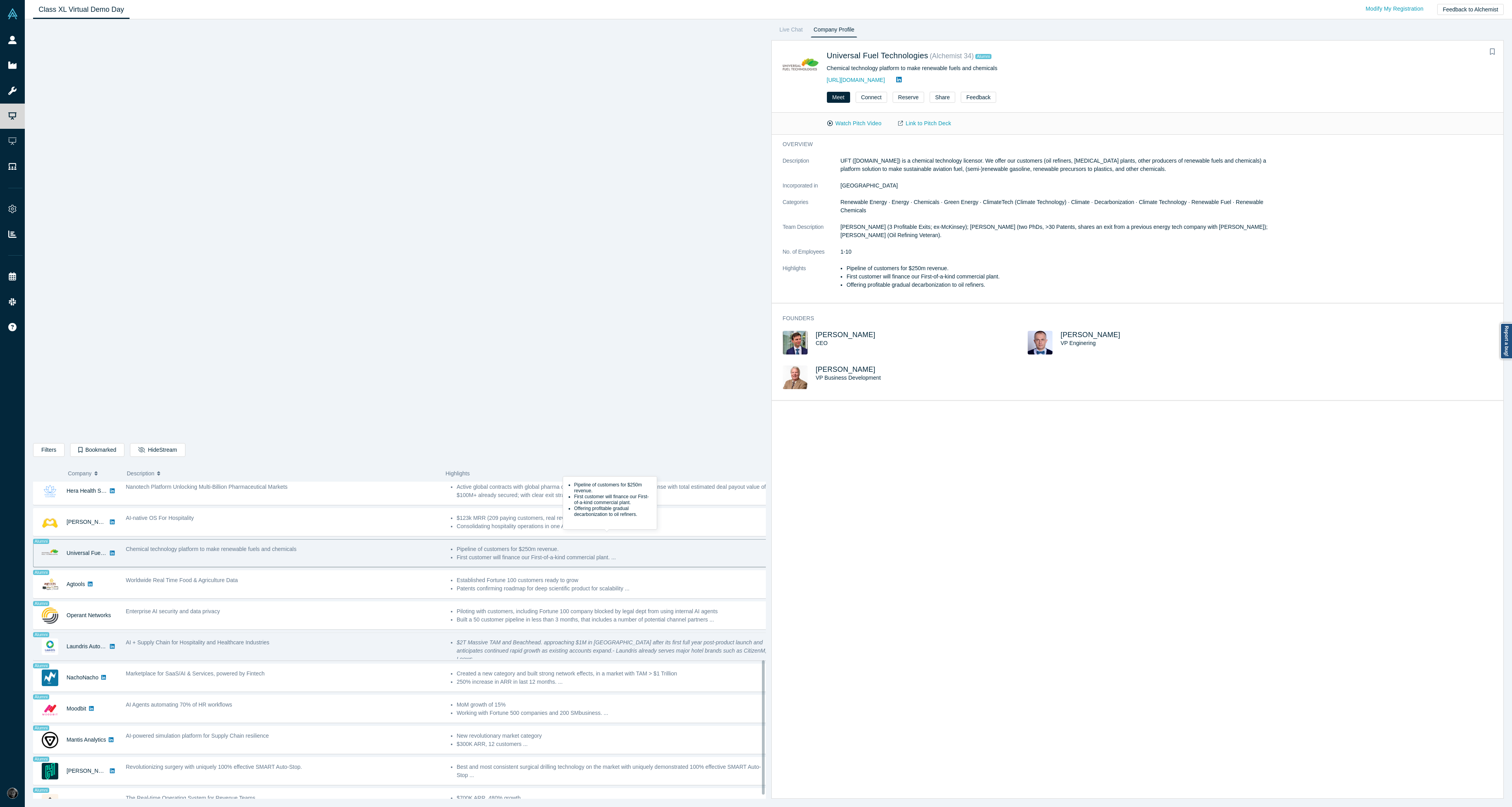
scroll to position [430, 0]
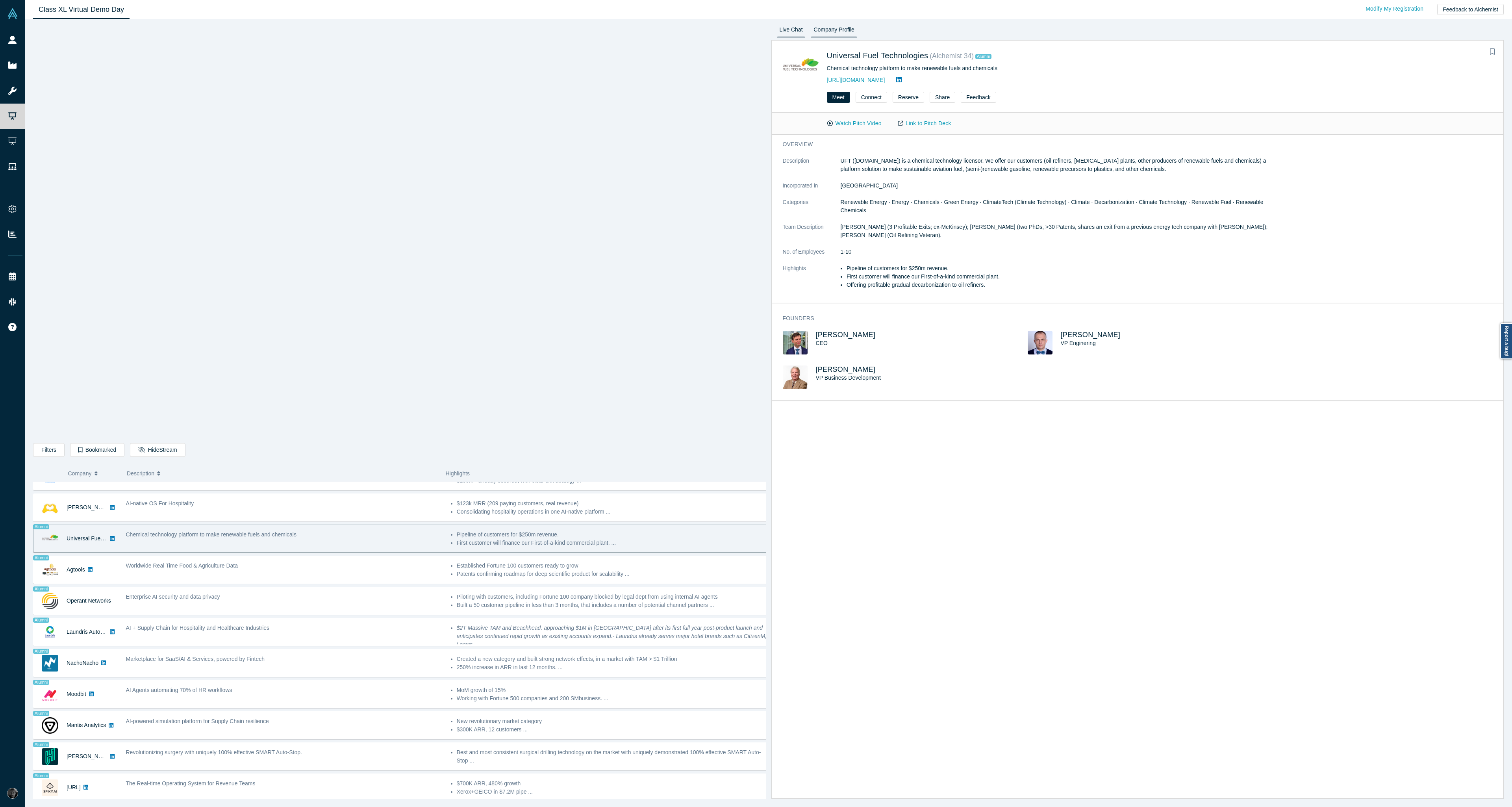
click at [796, 33] on link "Live Chat" at bounding box center [791, 31] width 29 height 12
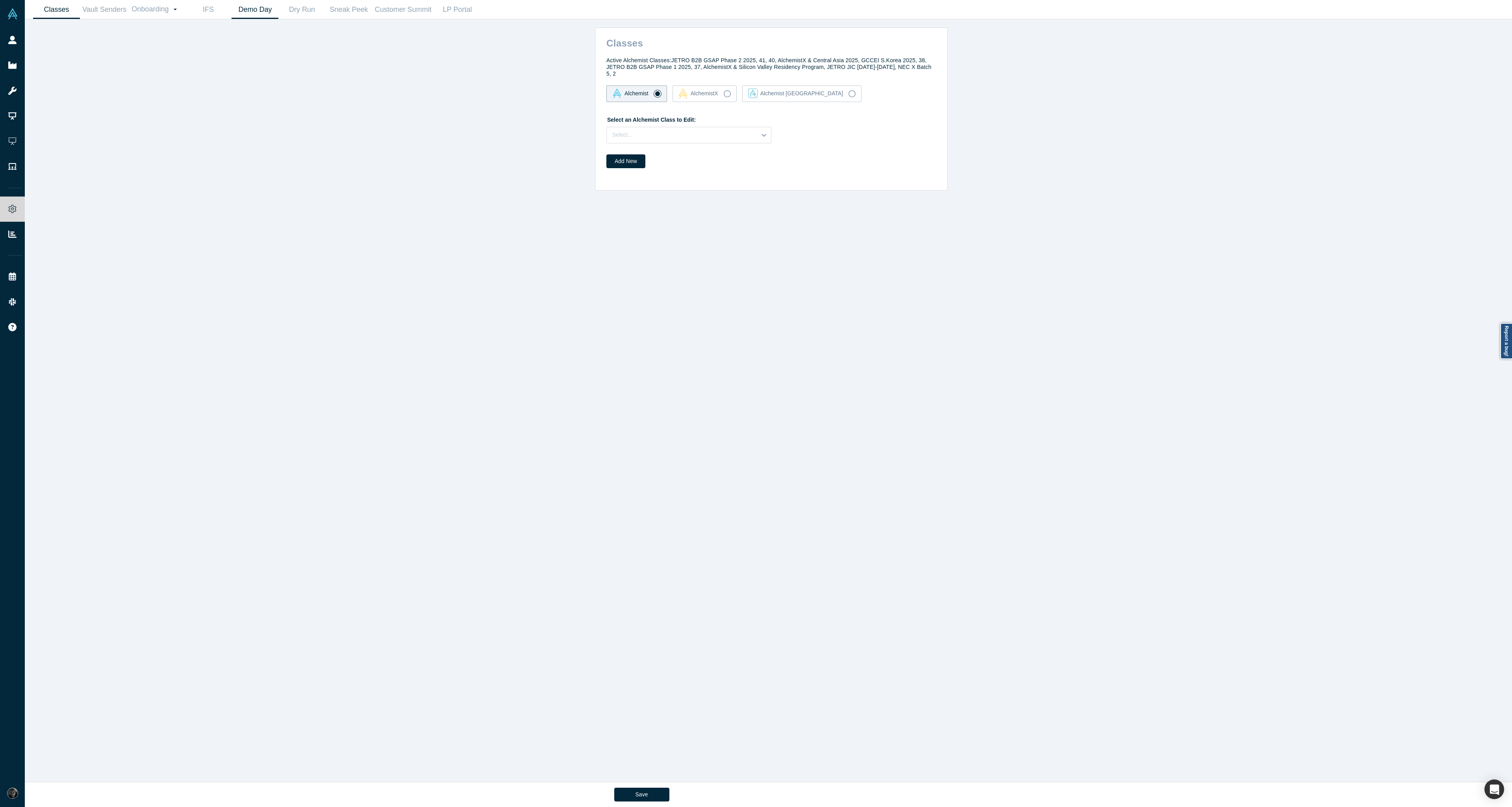
click at [257, 8] on link "Demo Day" at bounding box center [255, 10] width 47 height 19
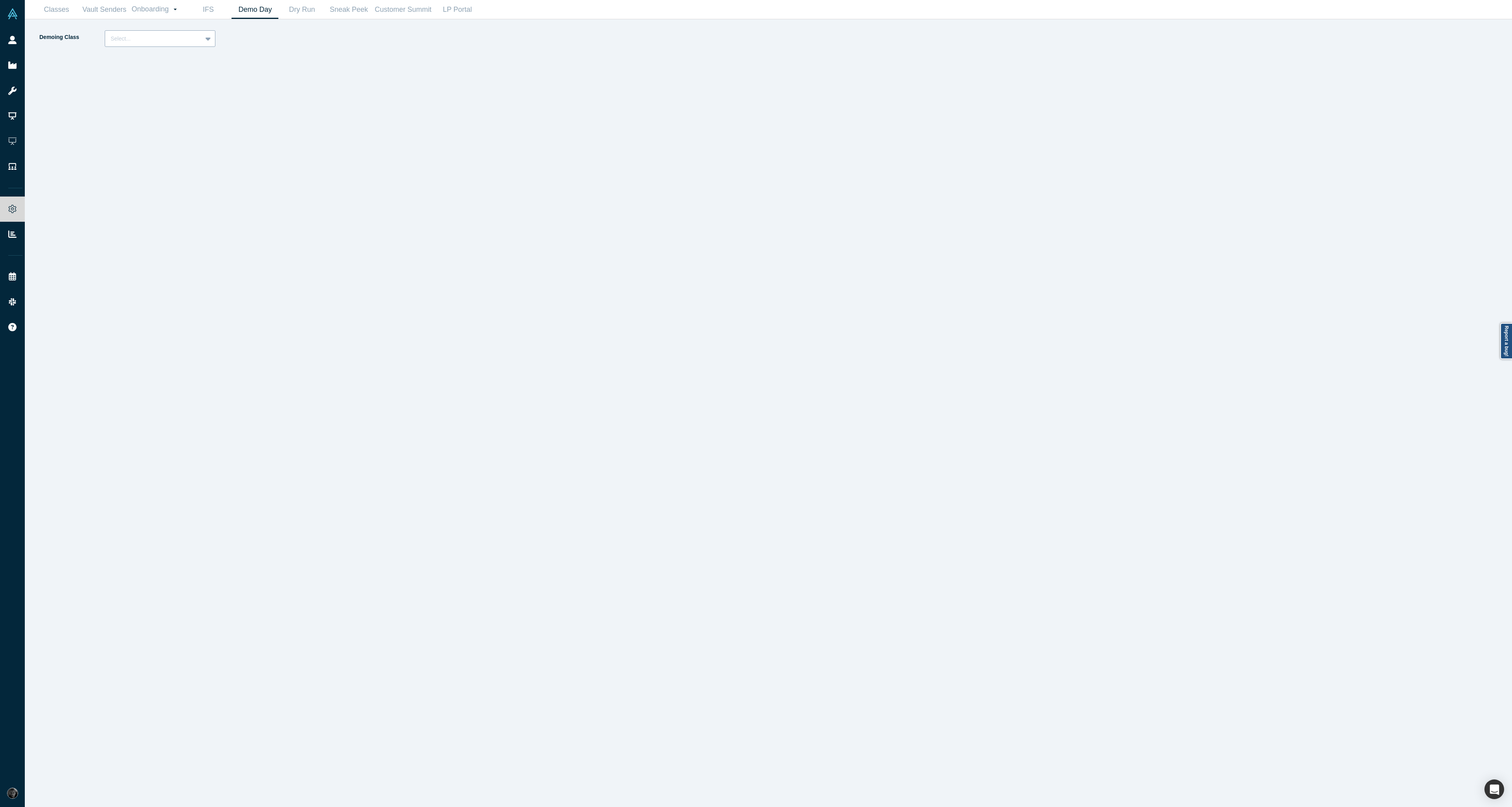
click at [157, 39] on div at bounding box center [154, 39] width 86 height 10
click at [157, 75] on div "Alchemist 40 (Active)" at bounding box center [160, 73] width 111 height 15
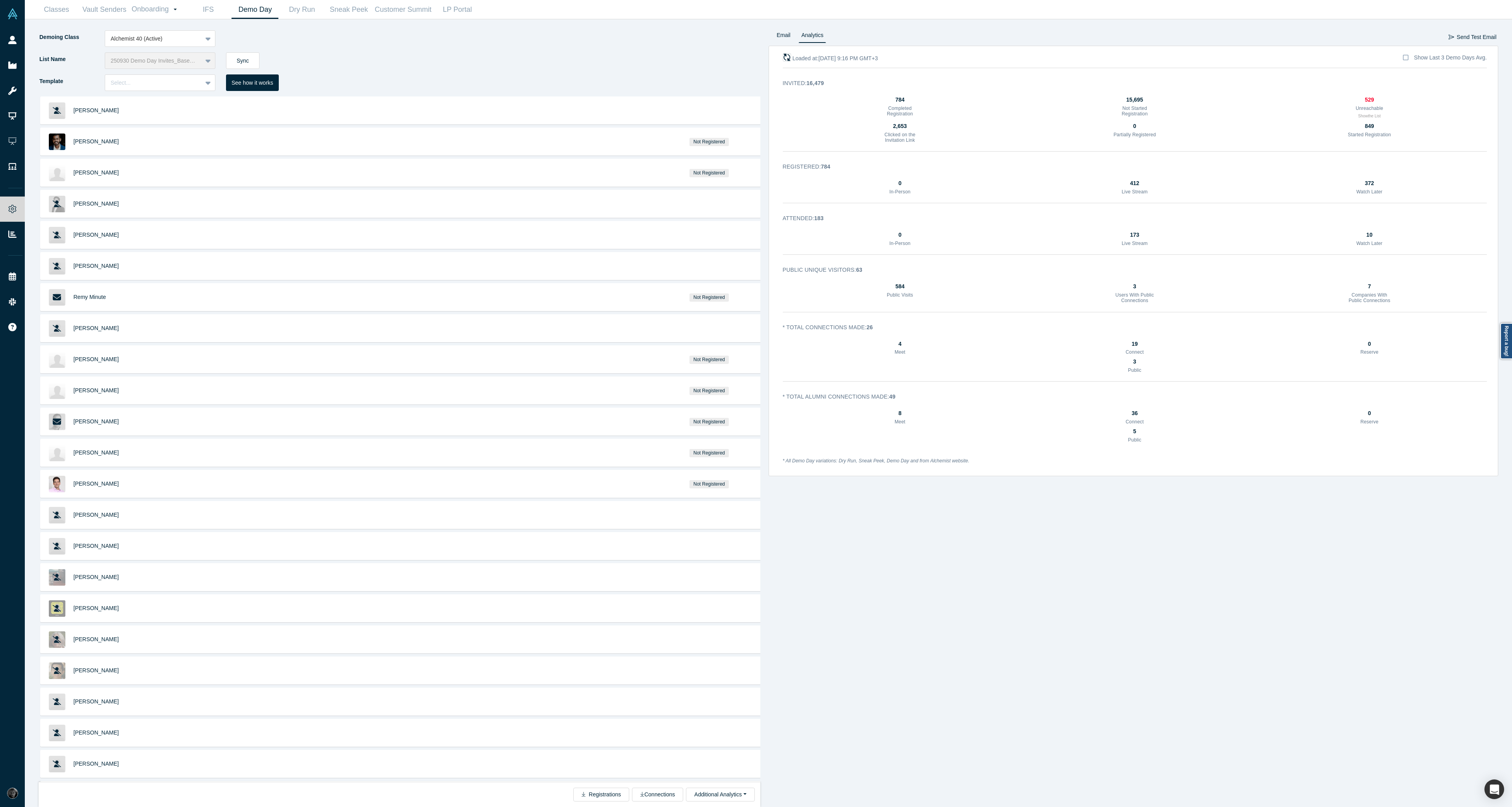
click at [787, 57] on icon "button" at bounding box center [787, 57] width 8 height 8
click at [785, 59] on icon "button" at bounding box center [787, 57] width 6 height 7
click at [787, 61] on icon "button" at bounding box center [787, 57] width 8 height 8
drag, startPoint x: 914, startPoint y: 399, endPoint x: 862, endPoint y: 330, distance: 86.4
click at [862, 330] on div "Loaded at: [DATE] 10:27 PM GMT+3 Show Last 3 Demo Days Avg. Invited : 16,479 78…" at bounding box center [1133, 261] width 730 height 430
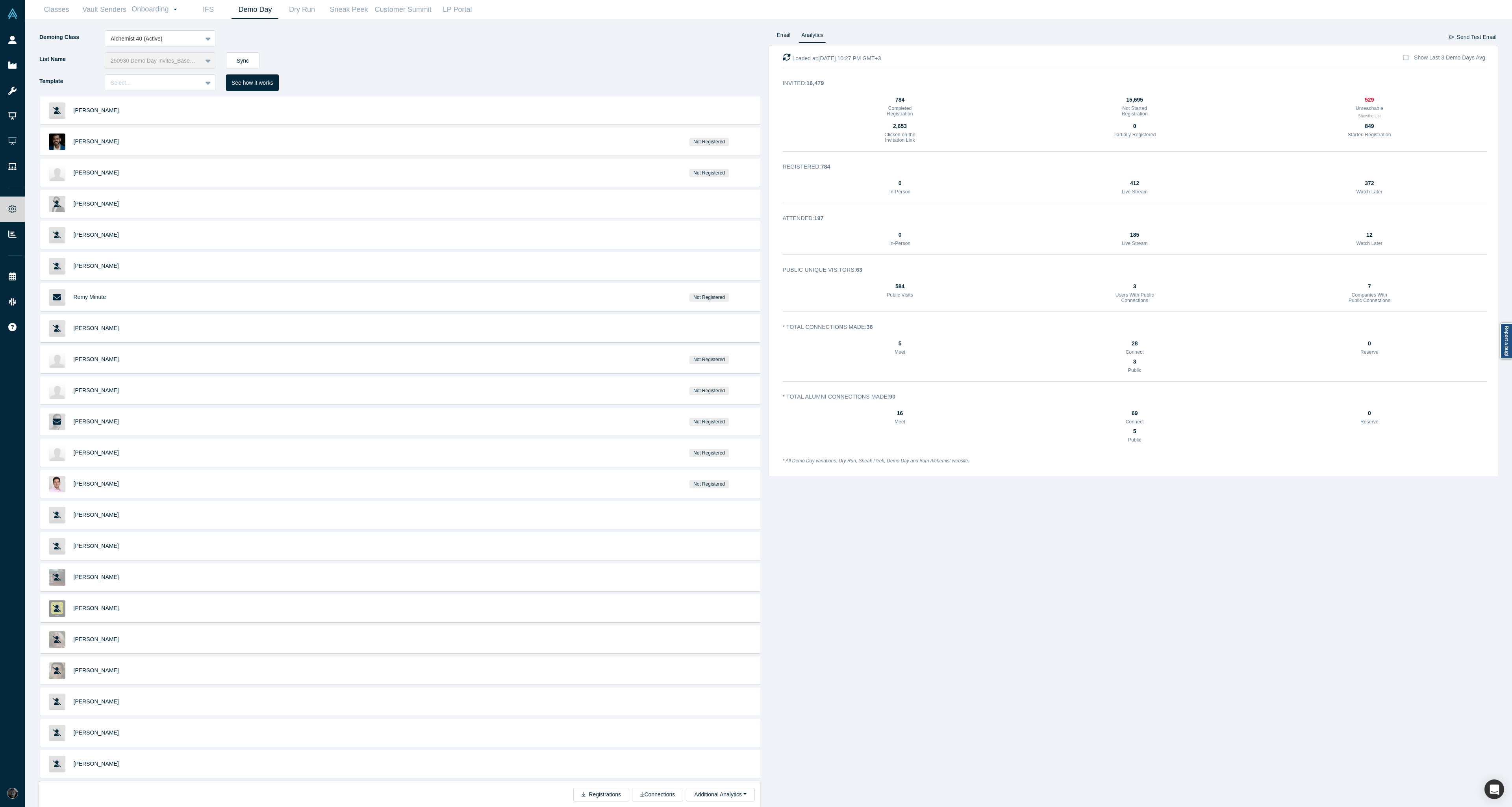
click at [1010, 468] on div "* All Demo Day variations: Dry Run, Sneak Peek, Demo Day and from Alchemist web…" at bounding box center [1135, 460] width 727 height 19
